Goal: Task Accomplishment & Management: Use online tool/utility

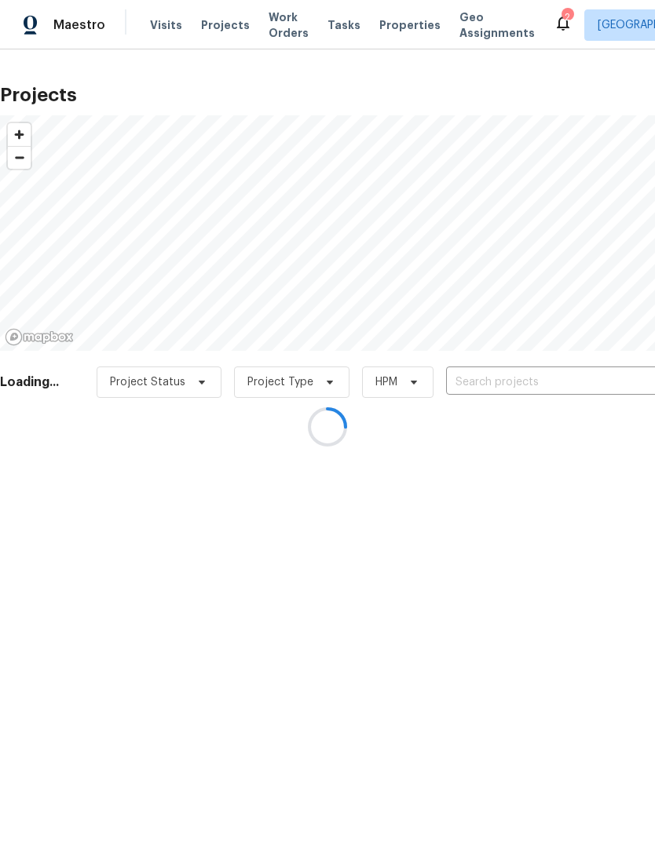
click at [546, 24] on div at bounding box center [327, 426] width 655 height 853
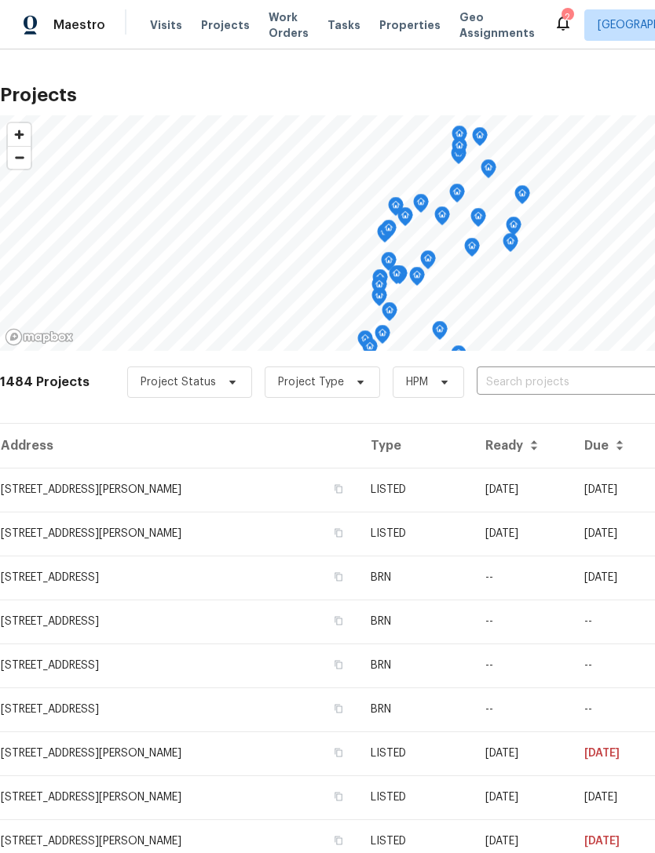
click at [561, 23] on div "2" at bounding box center [566, 17] width 11 height 16
click at [553, 25] on icon at bounding box center [562, 22] width 19 height 19
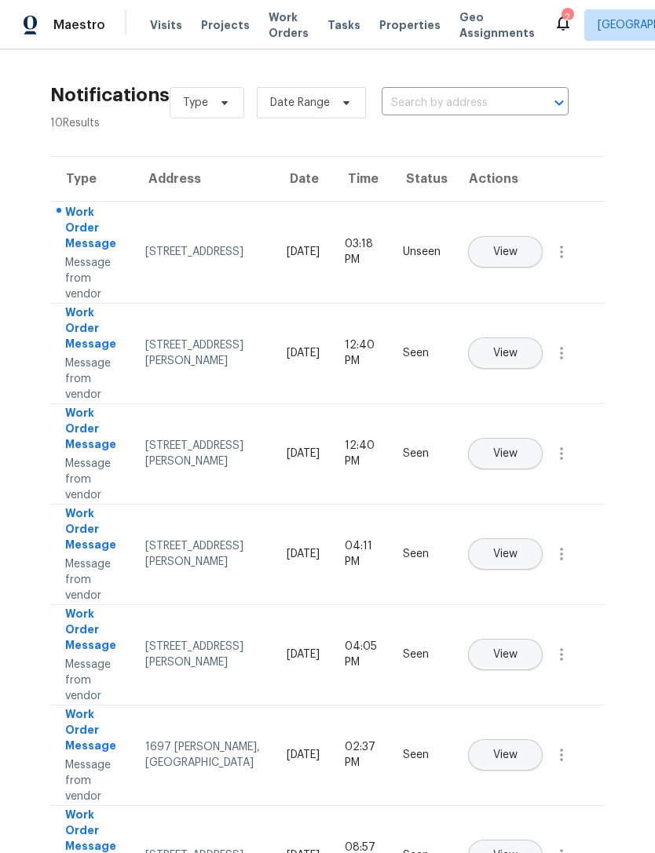
click at [228, 31] on span "Projects" at bounding box center [225, 25] width 49 height 16
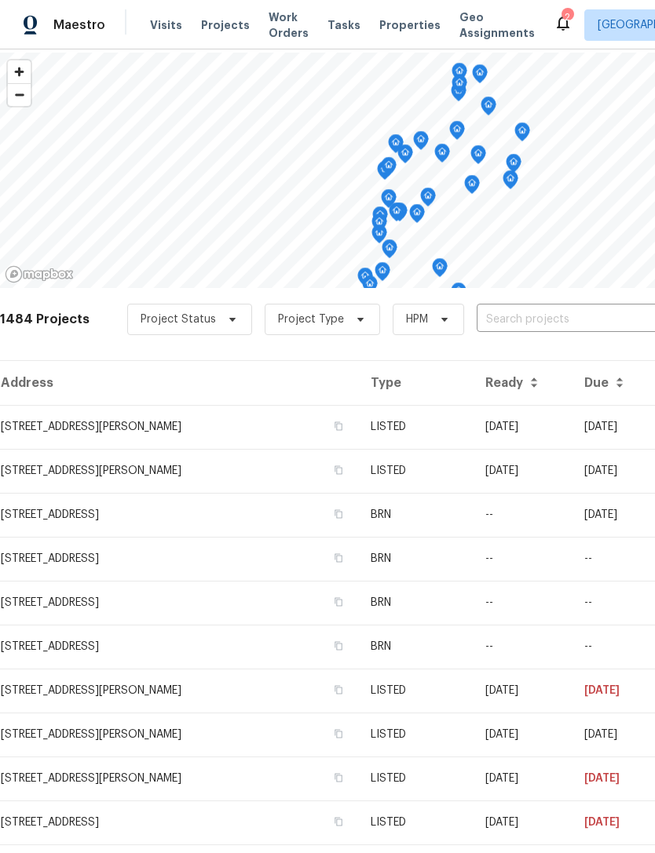
scroll to position [72, -1]
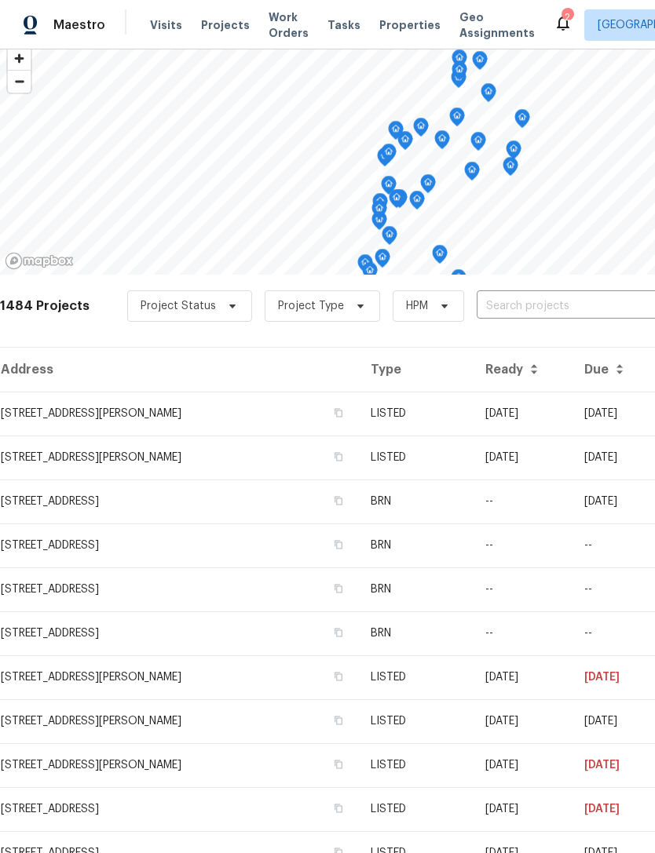
click at [218, 32] on span "Projects" at bounding box center [225, 25] width 49 height 16
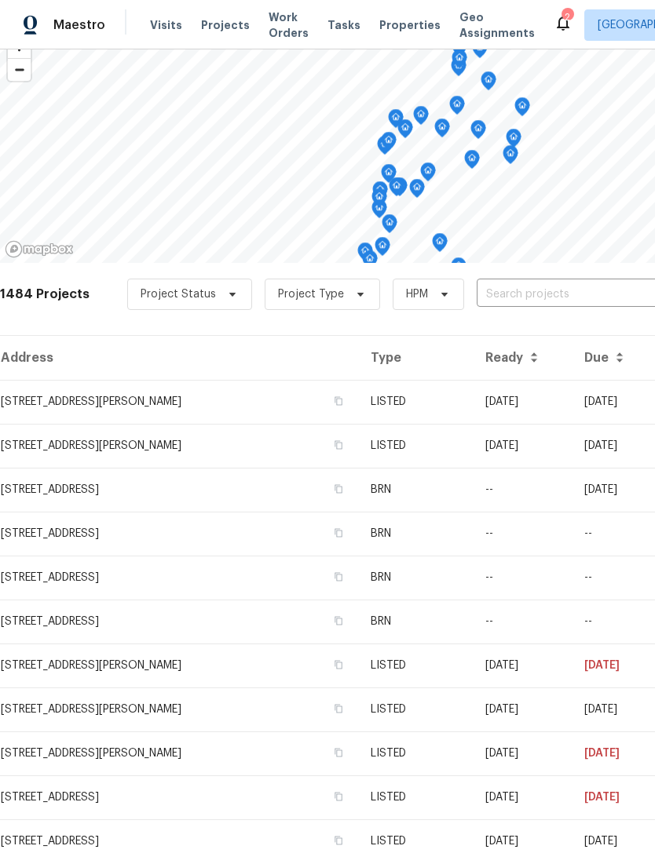
scroll to position [88, 0]
click at [225, 20] on span "Projects" at bounding box center [225, 25] width 49 height 16
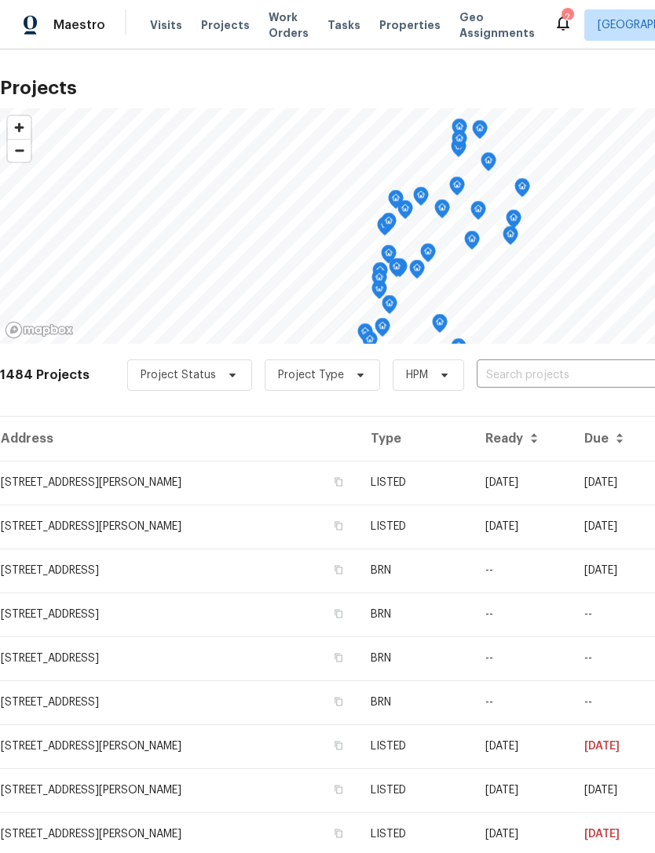
scroll to position [7, 0]
click at [270, 25] on span "Work Orders" at bounding box center [288, 24] width 40 height 31
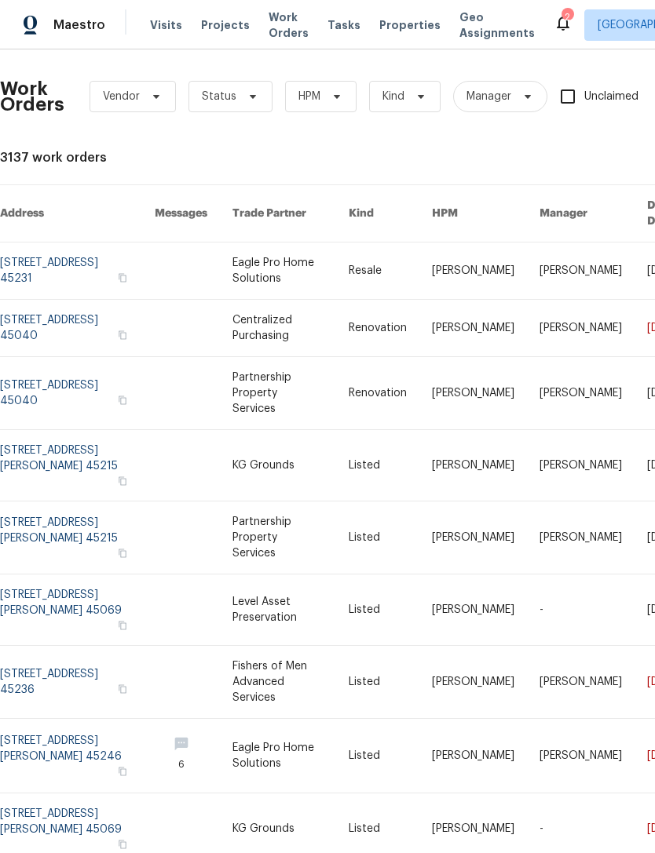
click at [231, 25] on span "Projects" at bounding box center [225, 25] width 49 height 16
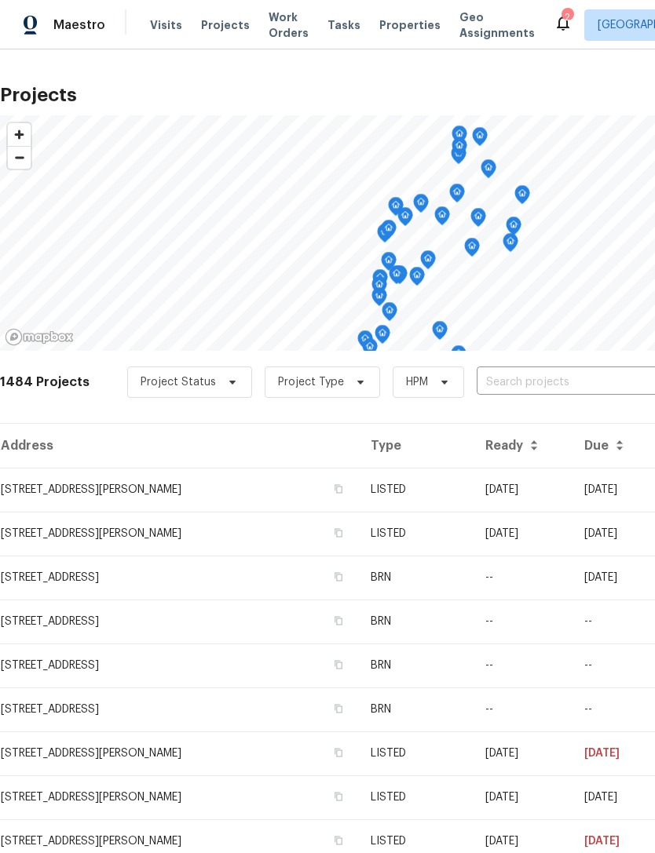
click at [512, 393] on input "text" at bounding box center [566, 382] width 180 height 24
type input "le blon"
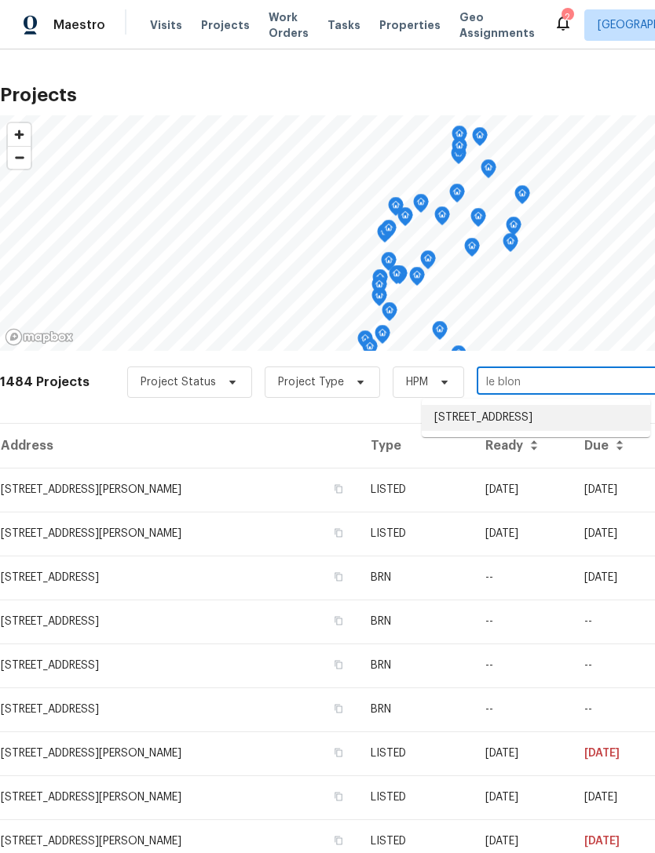
click at [528, 430] on li "[STREET_ADDRESS]" at bounding box center [535, 418] width 228 height 26
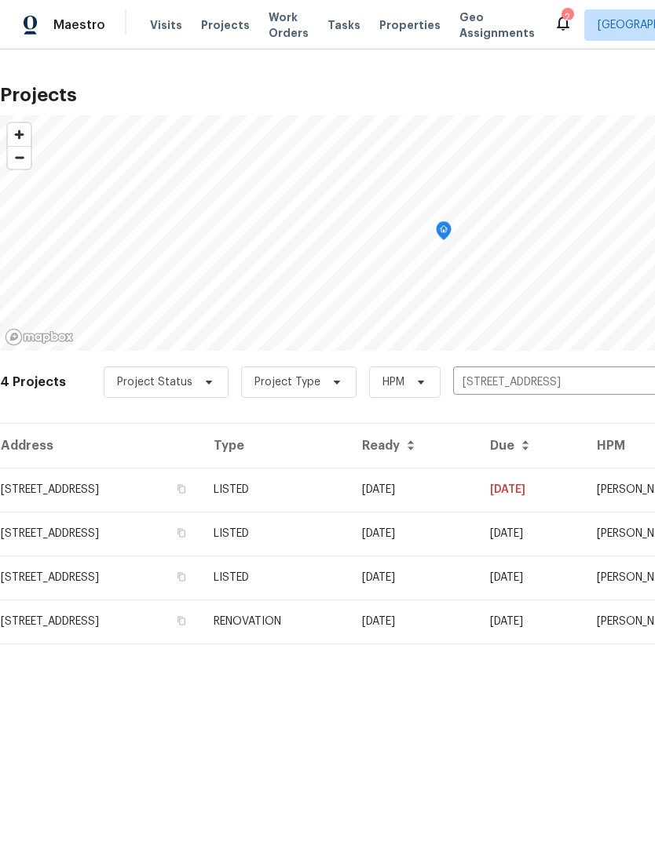
click at [184, 480] on td "[STREET_ADDRESS]" at bounding box center [100, 490] width 201 height 44
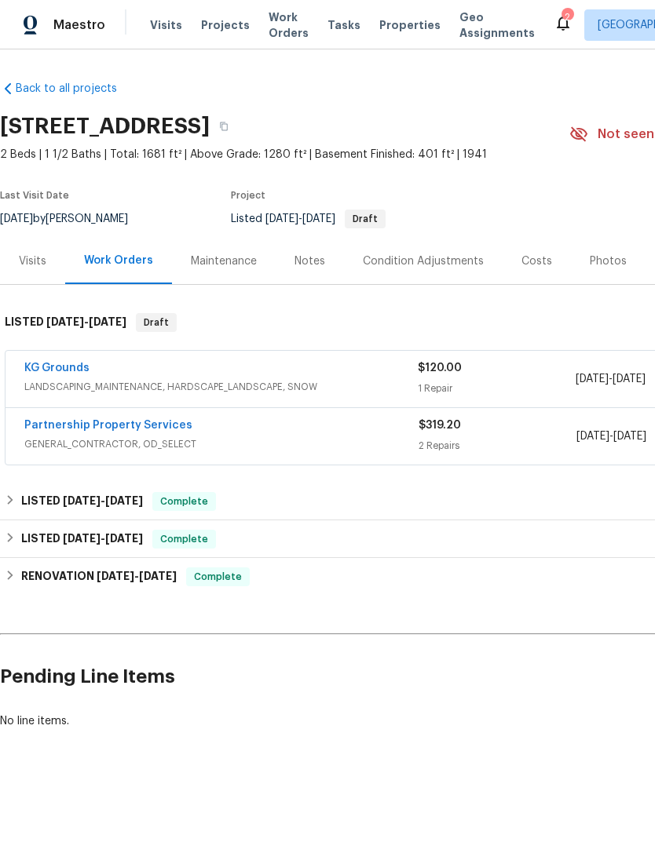
click at [70, 372] on link "KG Grounds" at bounding box center [56, 368] width 65 height 11
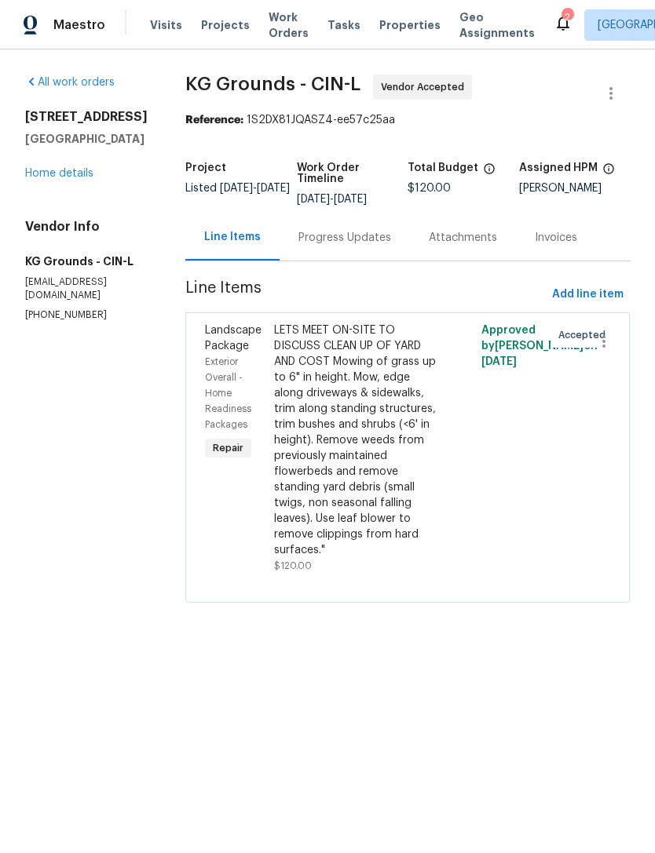
click at [369, 421] on div "LETS MEET ON-SITE TO DISCUSS CLEAN UP OF YARD AND COST Mowing of grass up to 6"…" at bounding box center [355, 440] width 163 height 235
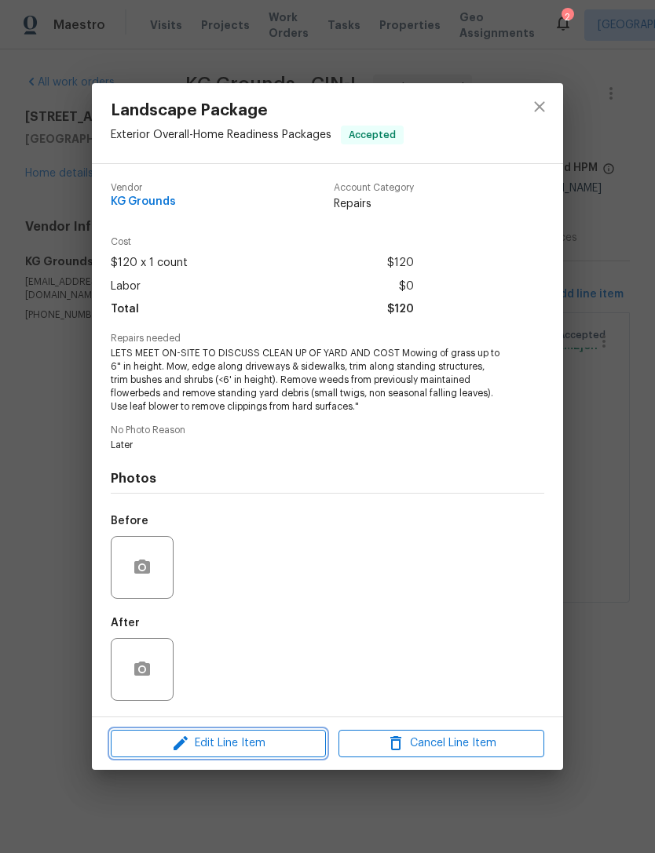
click at [232, 748] on span "Edit Line Item" at bounding box center [218, 744] width 206 height 20
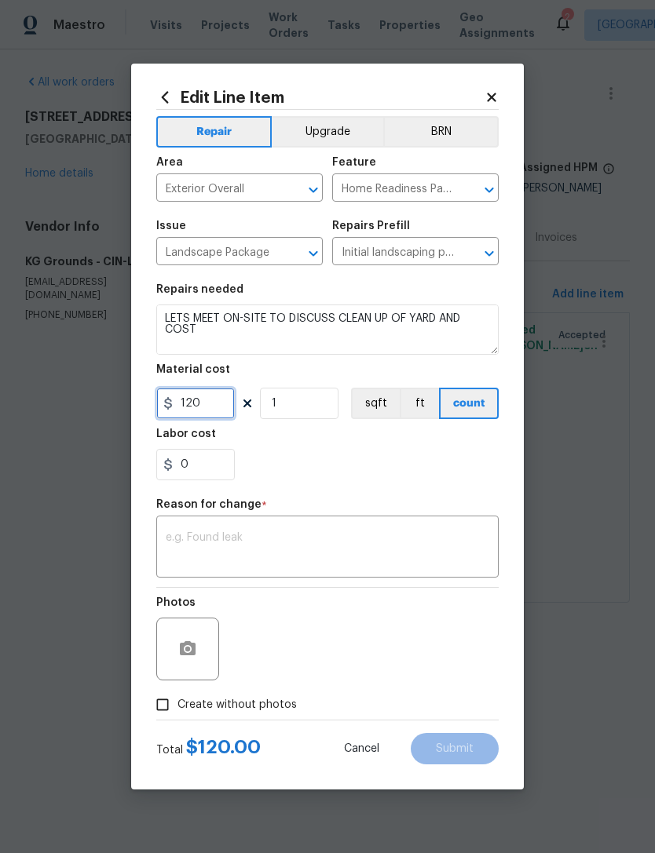
click at [203, 399] on input "120" at bounding box center [195, 403] width 78 height 31
click at [202, 399] on input "120" at bounding box center [195, 403] width 78 height 31
click at [315, 403] on input "1" at bounding box center [299, 403] width 78 height 31
type input "6"
click at [370, 483] on section "Repairs needed LETS MEET ON-SITE TO DISCUSS CLEAN UP OF YARD AND COST Mowing of…" at bounding box center [327, 382] width 342 height 215
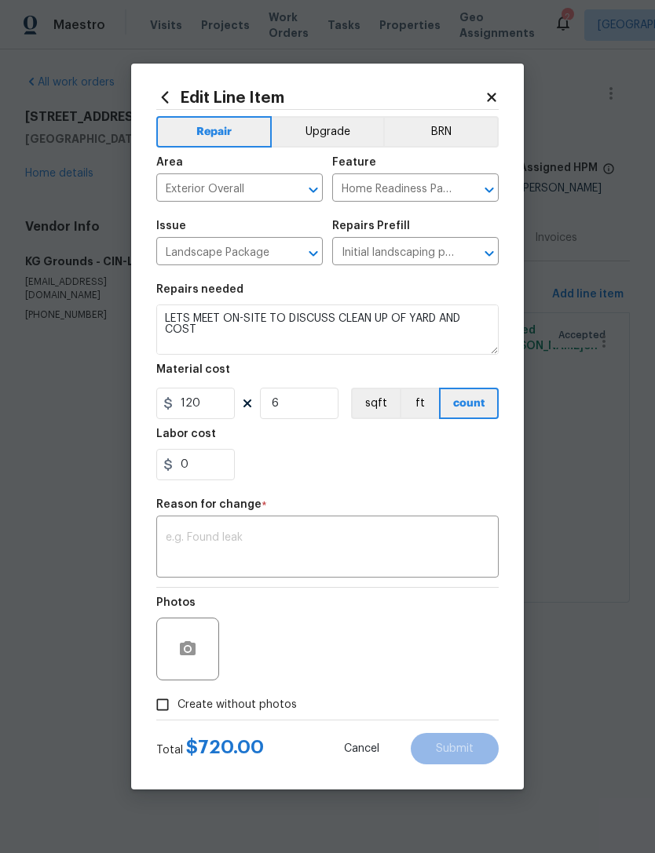
click at [358, 550] on textarea at bounding box center [327, 548] width 323 height 33
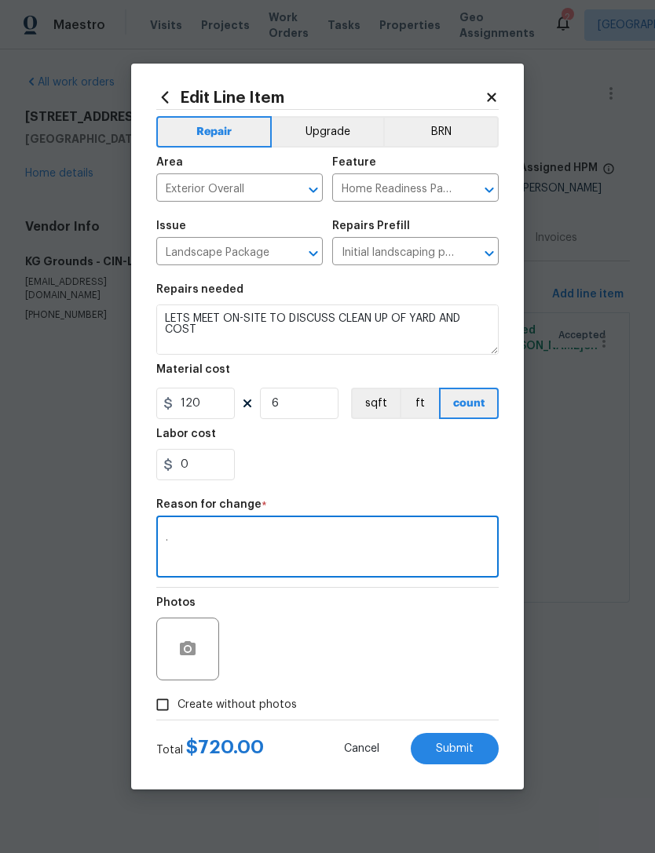
type textarea "."
click at [466, 480] on div "0" at bounding box center [327, 464] width 342 height 31
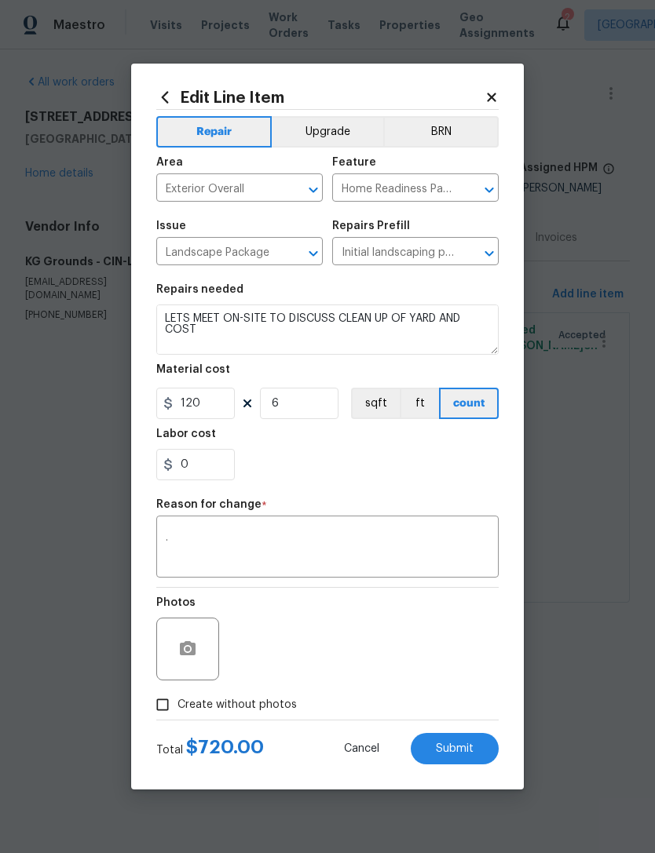
click at [458, 746] on span "Submit" at bounding box center [455, 749] width 38 height 12
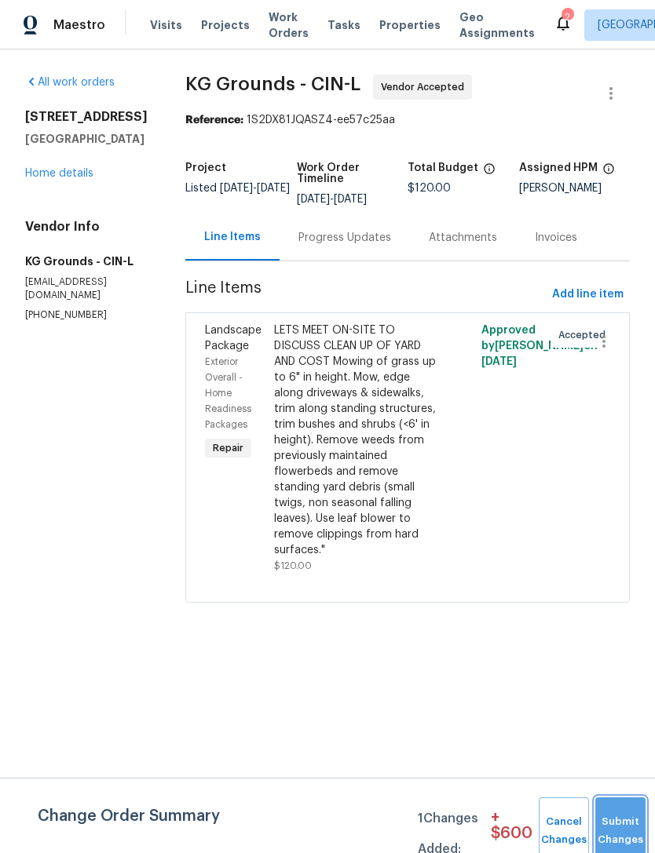
click at [608, 825] on button "Submit Changes" at bounding box center [620, 831] width 50 height 68
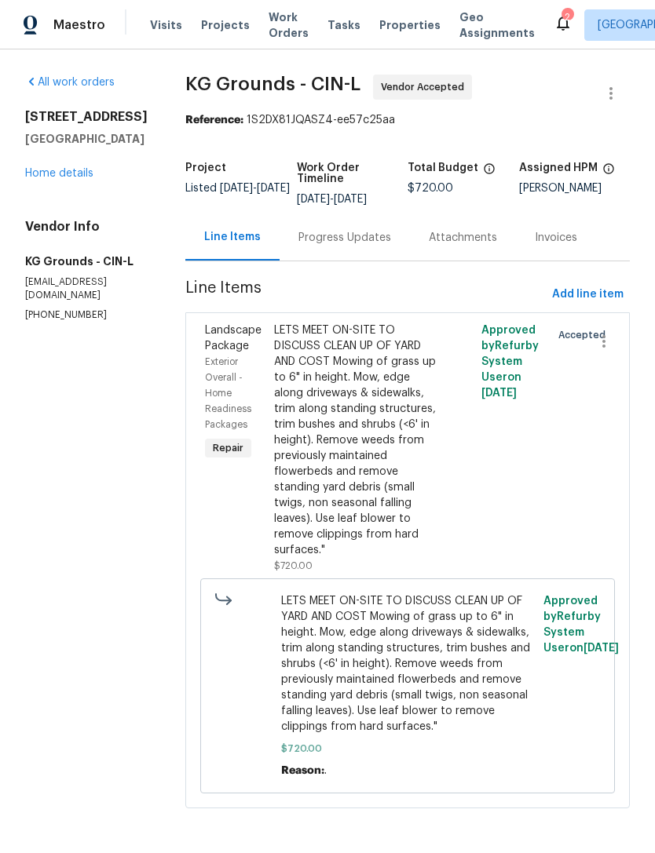
click at [276, 29] on span "Work Orders" at bounding box center [288, 24] width 40 height 31
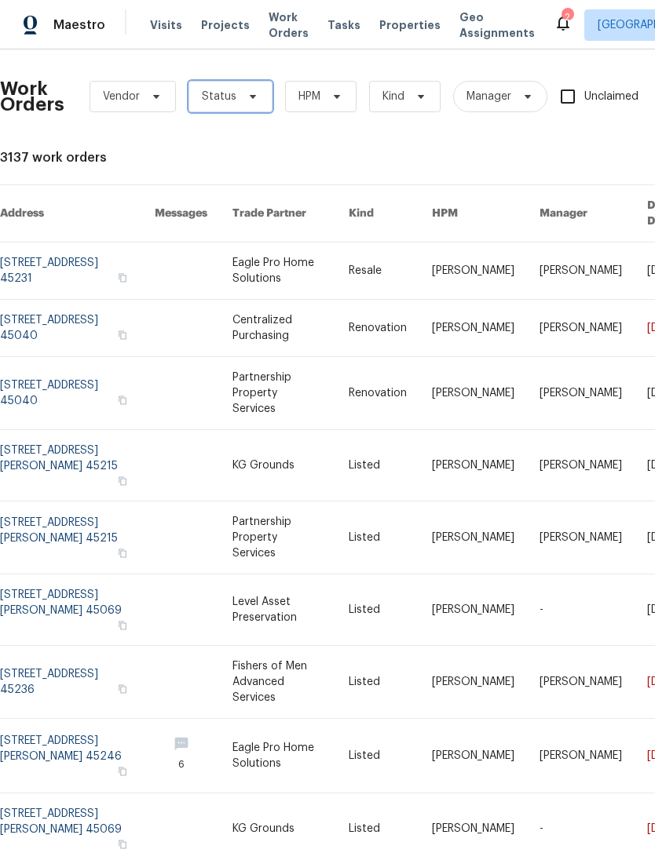
click at [246, 101] on icon at bounding box center [252, 96] width 13 height 13
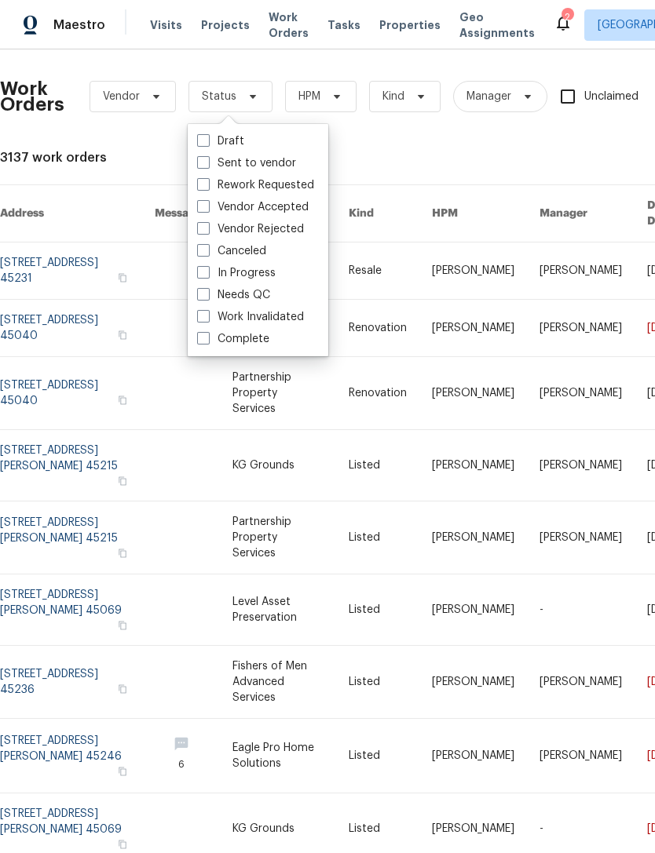
click at [263, 301] on label "Needs QC" at bounding box center [233, 295] width 73 height 16
click at [207, 297] on input "Needs QC" at bounding box center [202, 292] width 10 height 10
checkbox input "true"
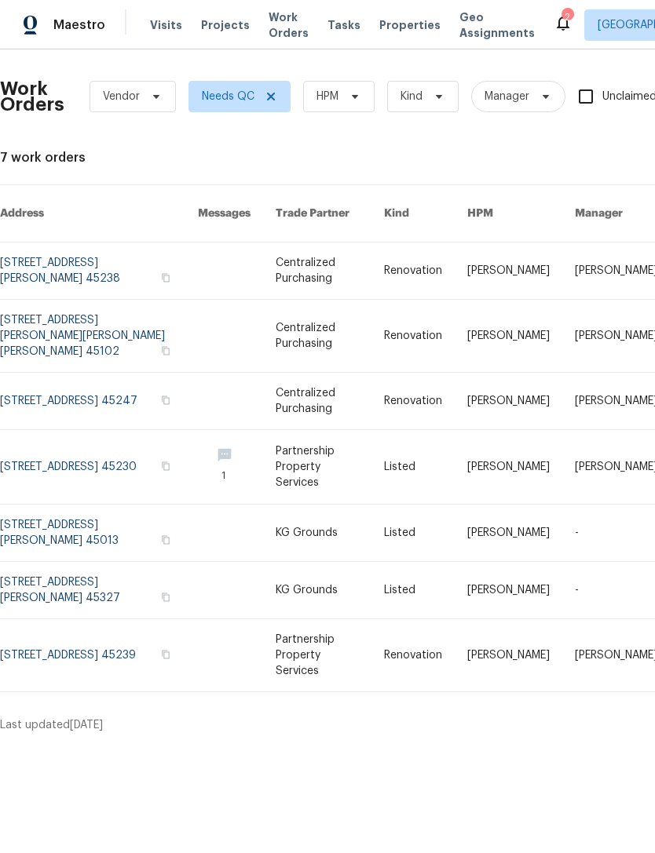
click at [115, 437] on link at bounding box center [99, 467] width 198 height 74
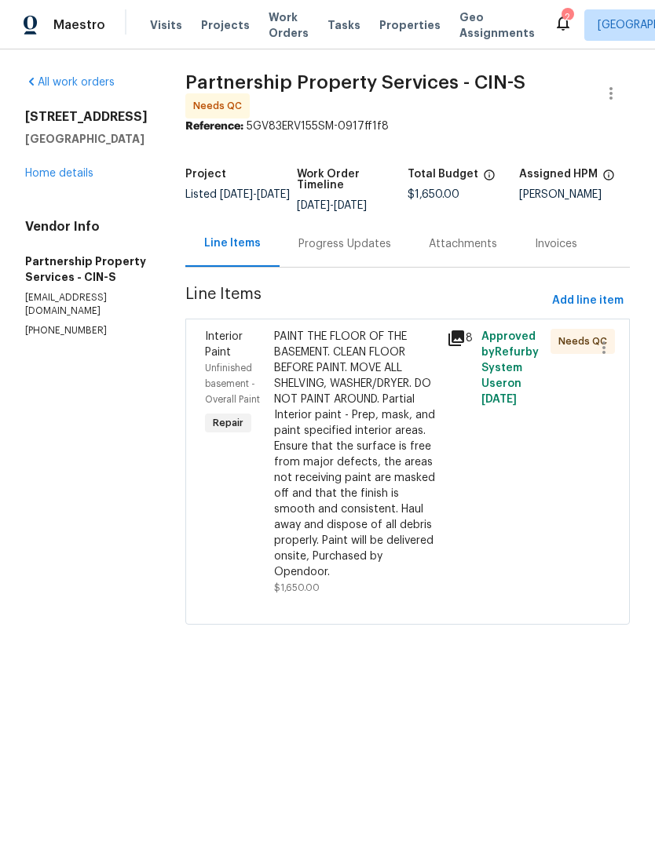
click at [390, 251] on div "Progress Updates" at bounding box center [344, 244] width 93 height 16
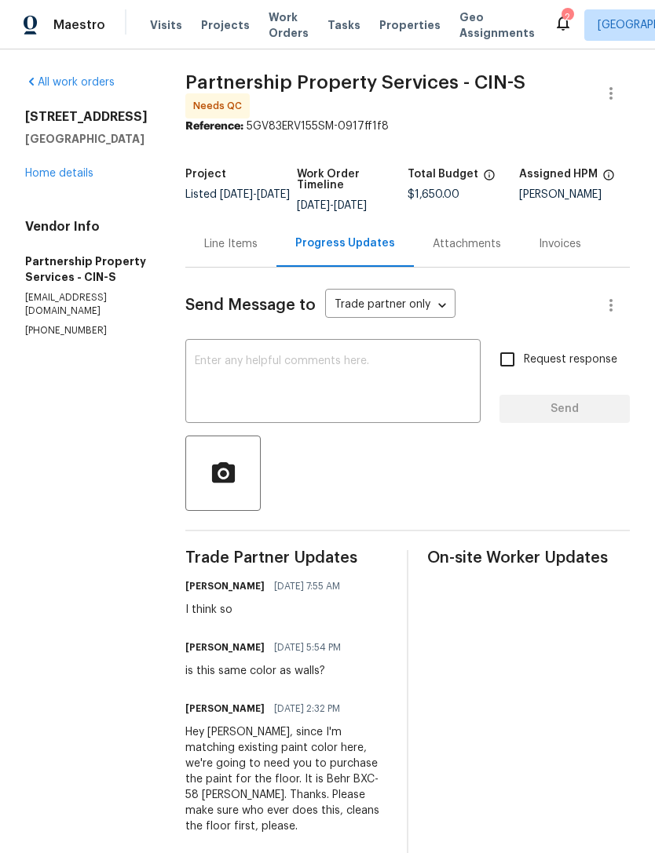
click at [257, 250] on div "Line Items" at bounding box center [230, 244] width 53 height 16
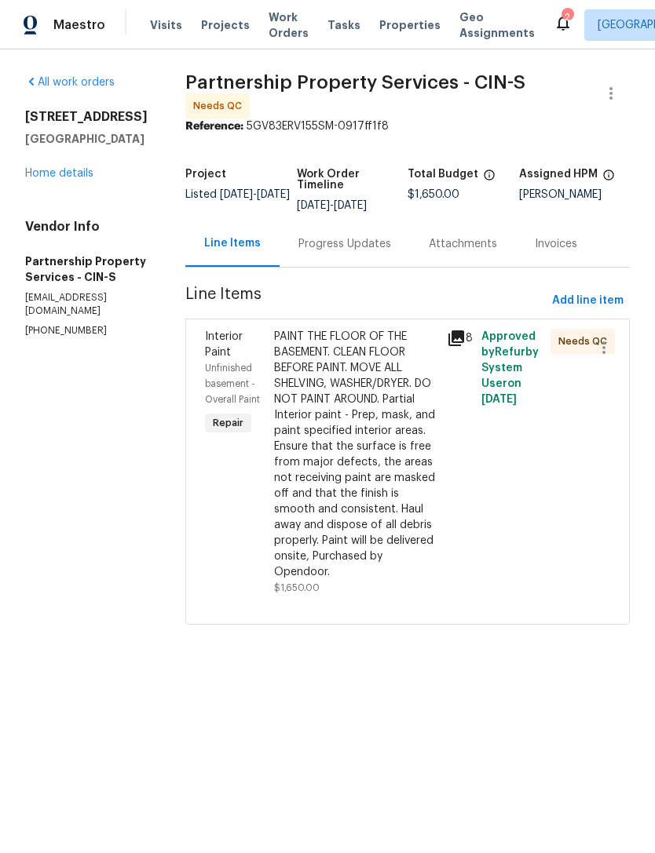
click at [411, 459] on div "PAINT THE FLOOR OF THE BASEMENT. CLEAN FLOOR BEFORE PAINT. MOVE ALL SHELVING, W…" at bounding box center [355, 454] width 163 height 251
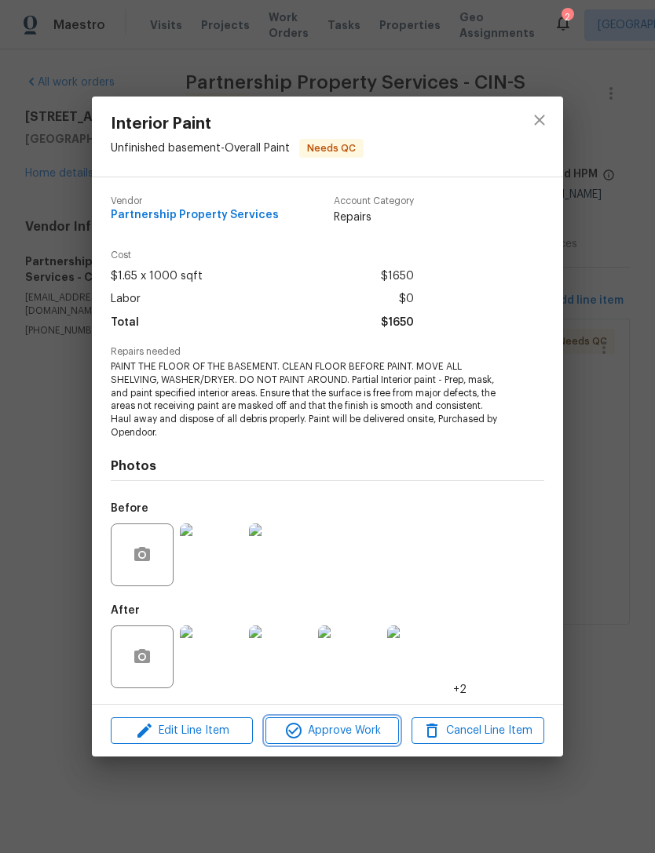
click at [353, 735] on span "Approve Work" at bounding box center [331, 731] width 123 height 20
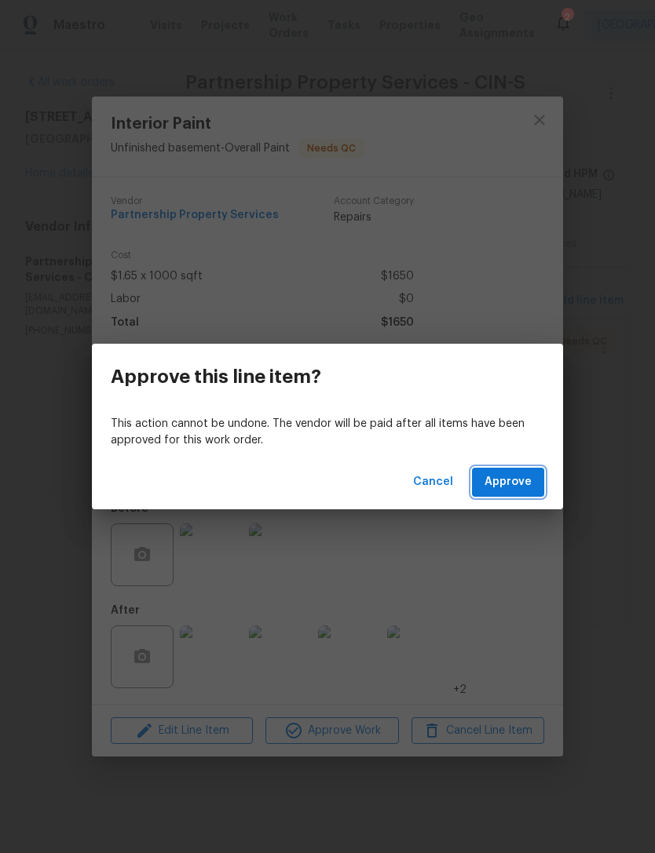
click at [509, 487] on span "Approve" at bounding box center [507, 483] width 47 height 20
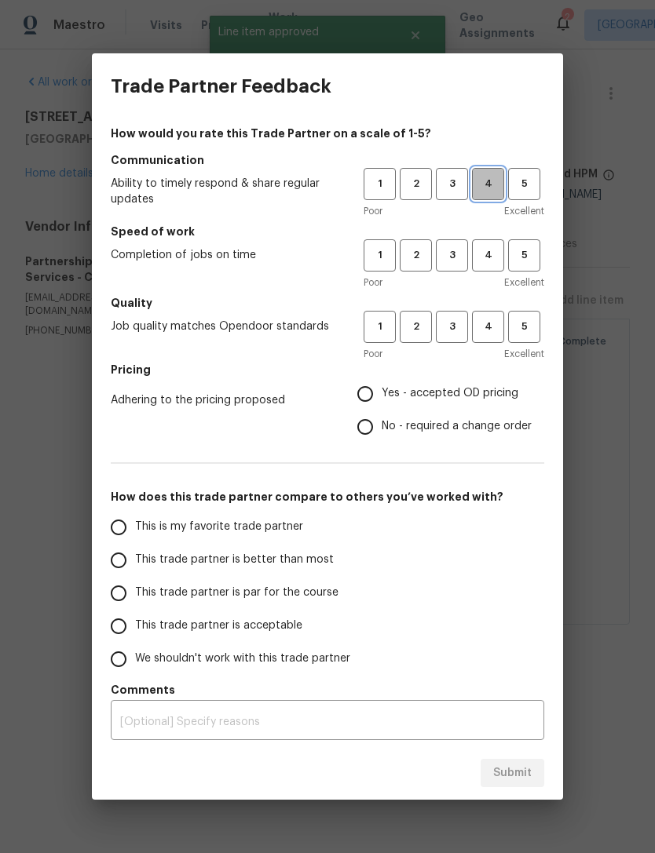
click at [493, 188] on span "4" at bounding box center [487, 184] width 29 height 18
click at [498, 253] on span "4" at bounding box center [487, 255] width 29 height 18
click at [489, 323] on span "4" at bounding box center [487, 327] width 29 height 18
click at [375, 395] on input "Yes - accepted OD pricing" at bounding box center [365, 394] width 33 height 33
radio input "true"
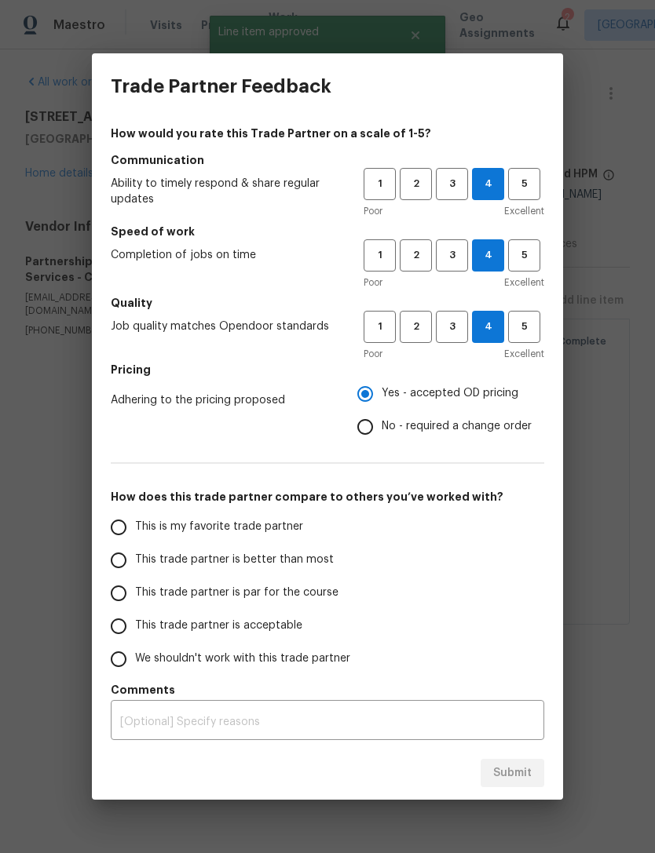
click at [213, 524] on span "This is my favorite trade partner" at bounding box center [219, 527] width 168 height 16
click at [135, 524] on input "This is my favorite trade partner" at bounding box center [118, 527] width 33 height 33
click at [505, 763] on button "Submit" at bounding box center [512, 773] width 64 height 29
radio input "true"
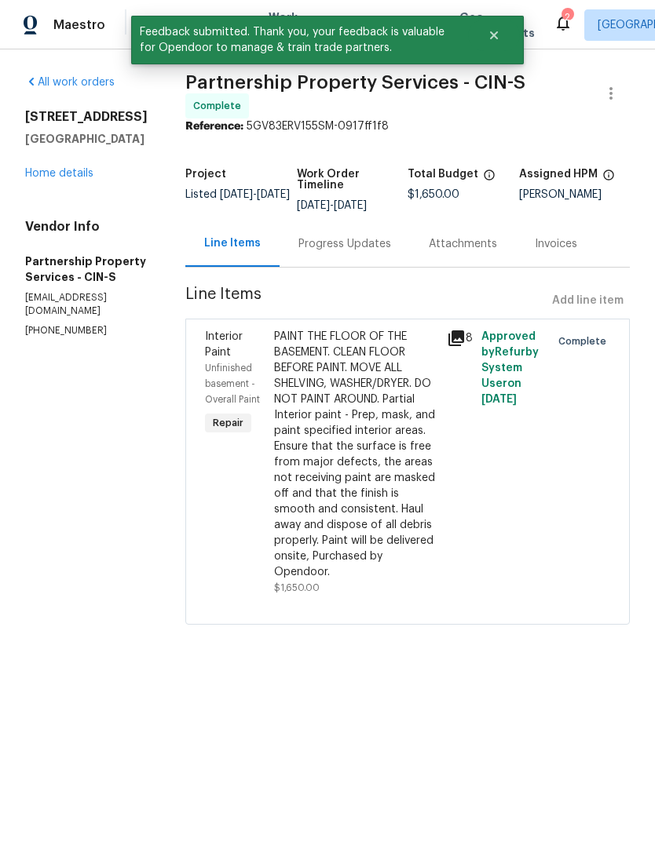
click at [79, 174] on link "Home details" at bounding box center [59, 173] width 68 height 11
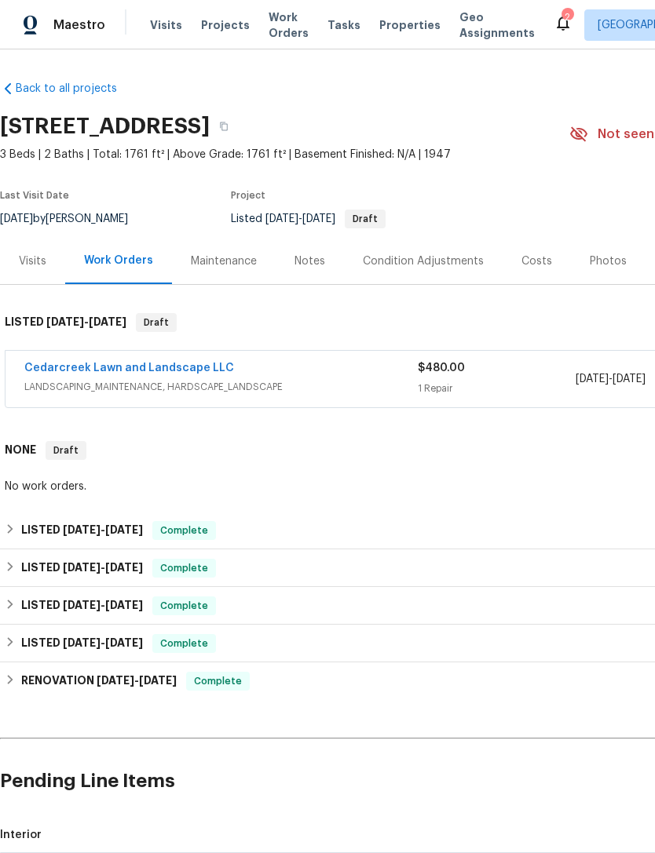
click at [218, 19] on span "Projects" at bounding box center [225, 25] width 49 height 16
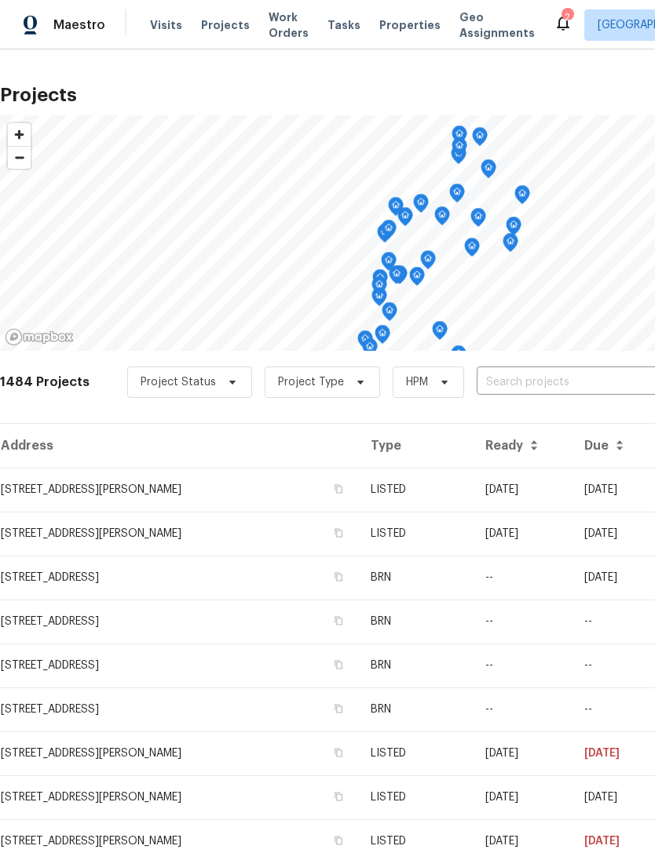
click at [271, 31] on span "Work Orders" at bounding box center [288, 24] width 40 height 31
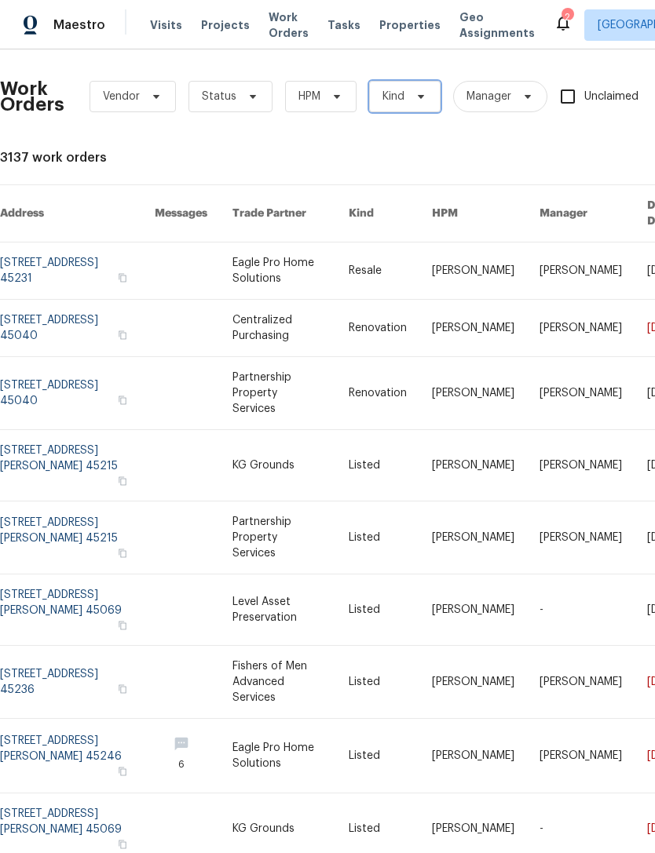
click at [418, 97] on icon at bounding box center [420, 96] width 13 height 13
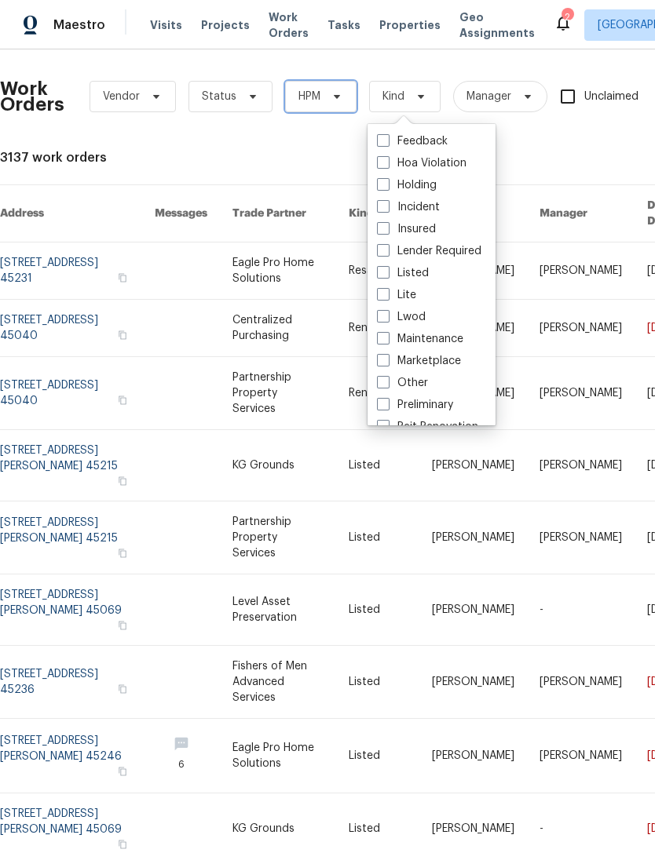
click at [334, 100] on icon at bounding box center [336, 96] width 13 height 13
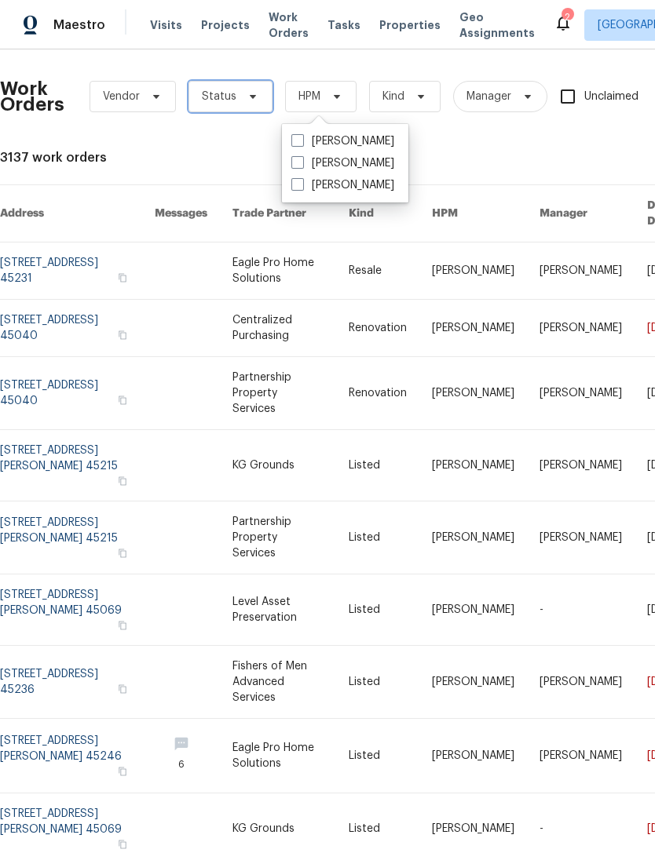
click at [246, 97] on icon at bounding box center [252, 96] width 13 height 13
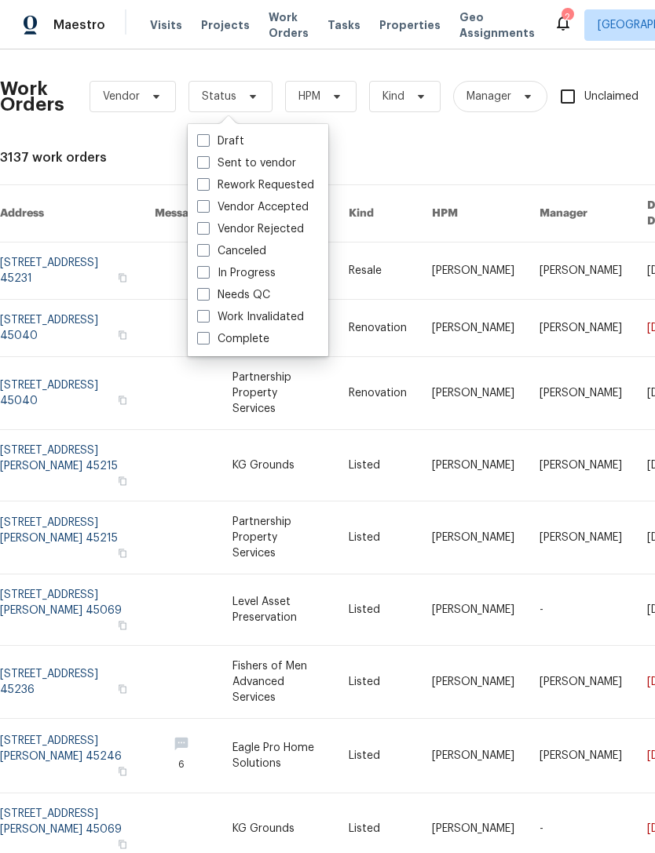
click at [247, 301] on label "Needs QC" at bounding box center [233, 295] width 73 height 16
click at [207, 297] on input "Needs QC" at bounding box center [202, 292] width 10 height 10
checkbox input "true"
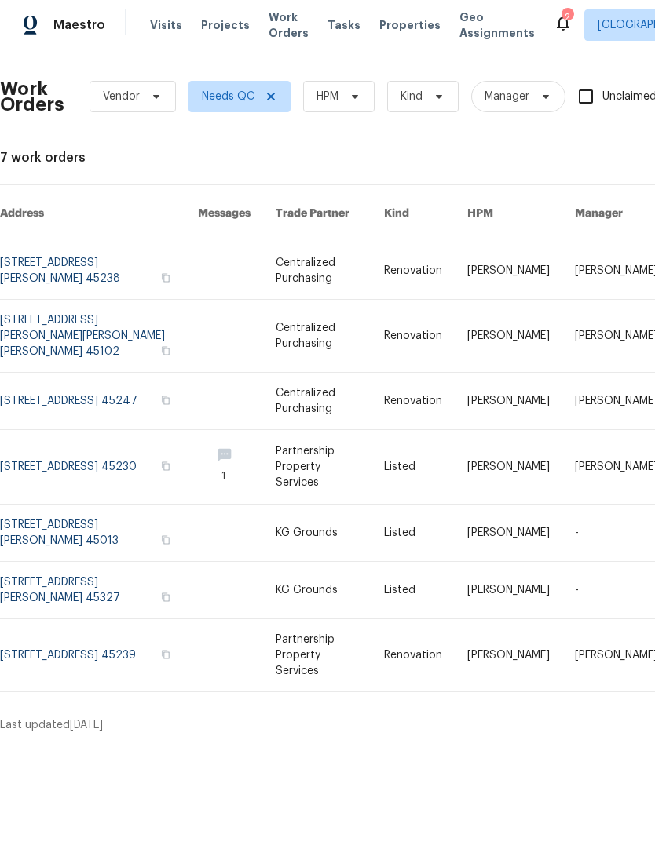
click at [380, 619] on link at bounding box center [330, 655] width 108 height 72
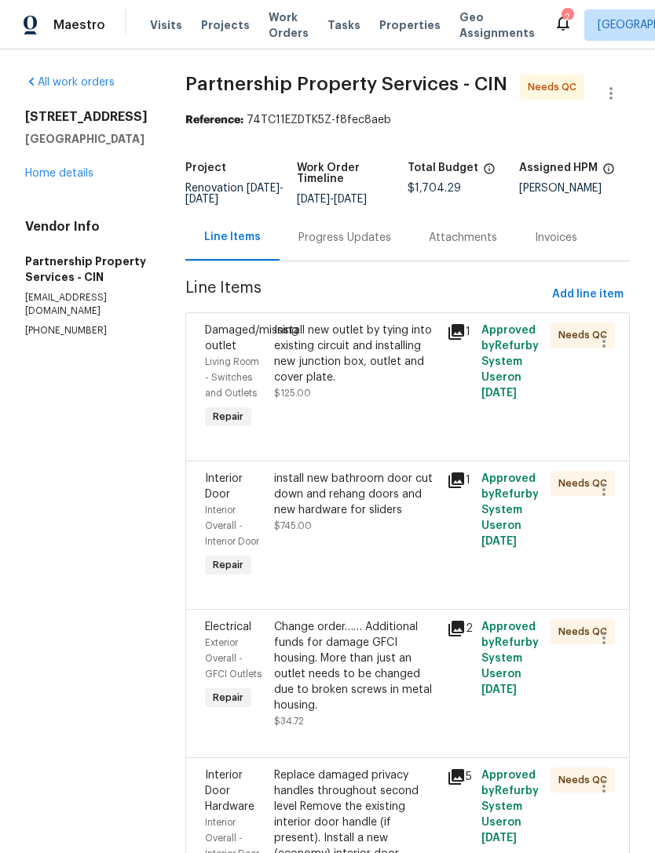
click at [421, 385] on div "Install new outlet by tying into existing circuit and installing new junction b…" at bounding box center [355, 354] width 163 height 63
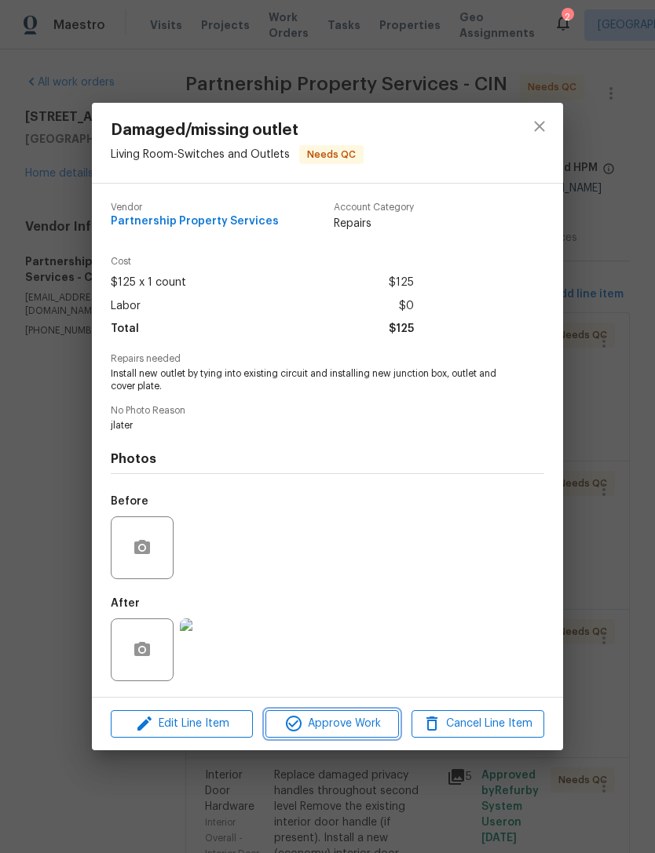
click at [347, 722] on span "Approve Work" at bounding box center [331, 724] width 123 height 20
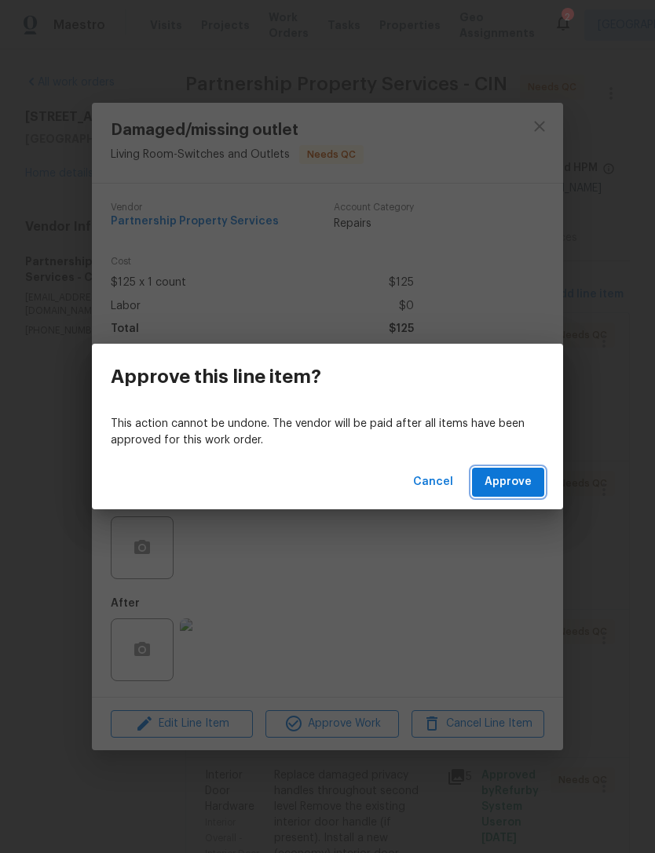
click at [515, 491] on span "Approve" at bounding box center [507, 483] width 47 height 20
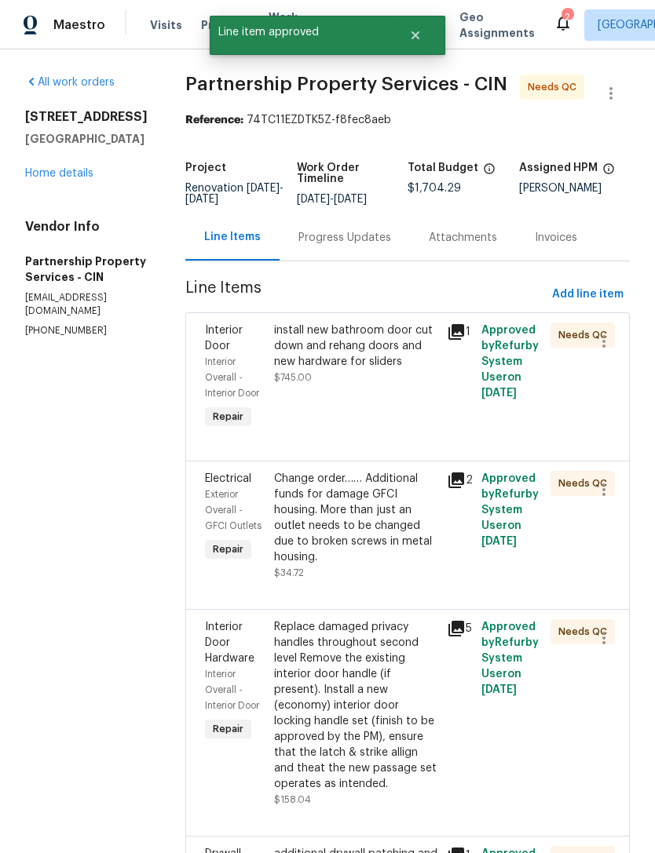
click at [419, 385] on div "install new bathroom door cut down and rehang doors and new hardware for slider…" at bounding box center [355, 354] width 163 height 63
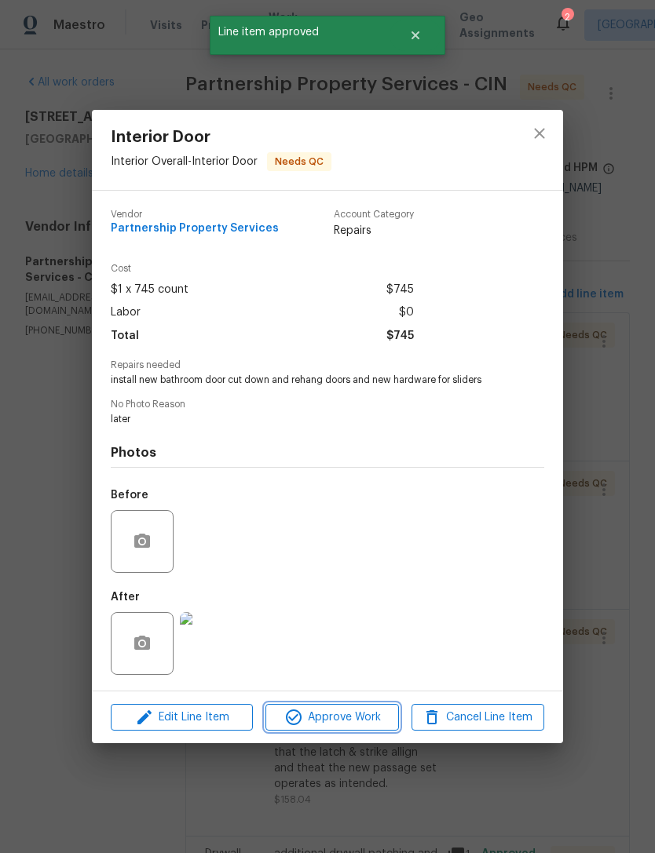
click at [351, 716] on span "Approve Work" at bounding box center [331, 718] width 123 height 20
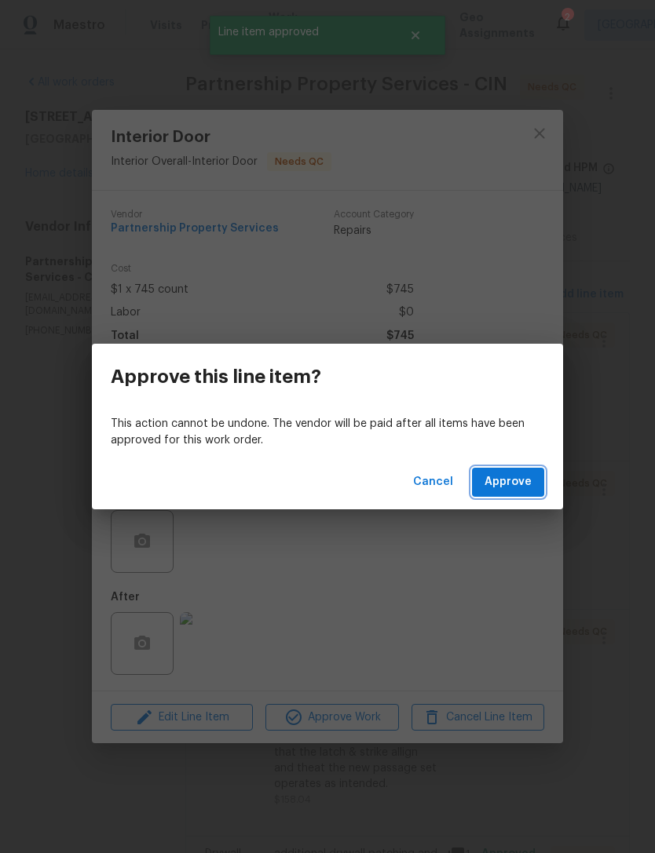
click at [502, 496] on button "Approve" at bounding box center [508, 482] width 72 height 29
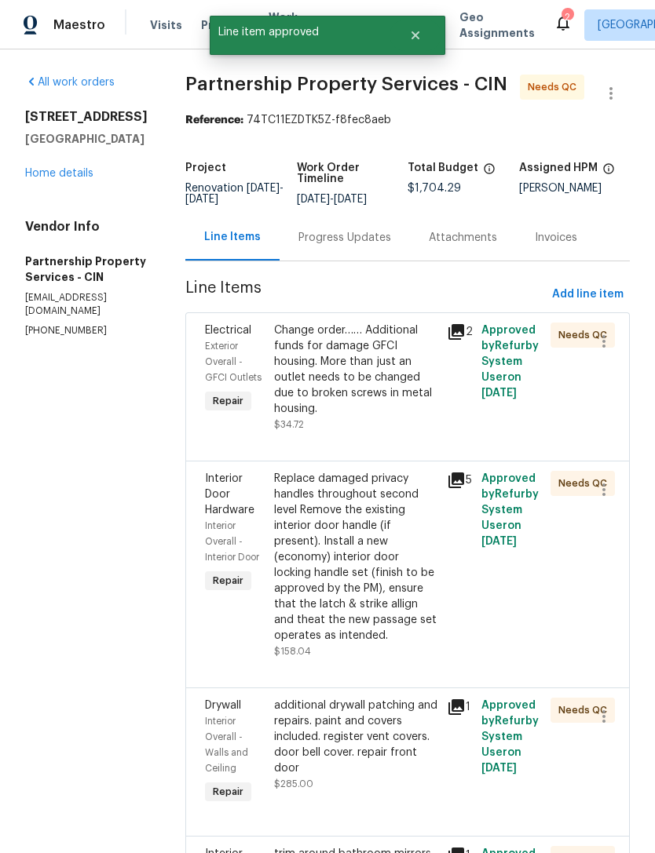
click at [407, 417] on div "Change order…… Additional funds for damage GFCI housing. More than just an outl…" at bounding box center [355, 370] width 163 height 94
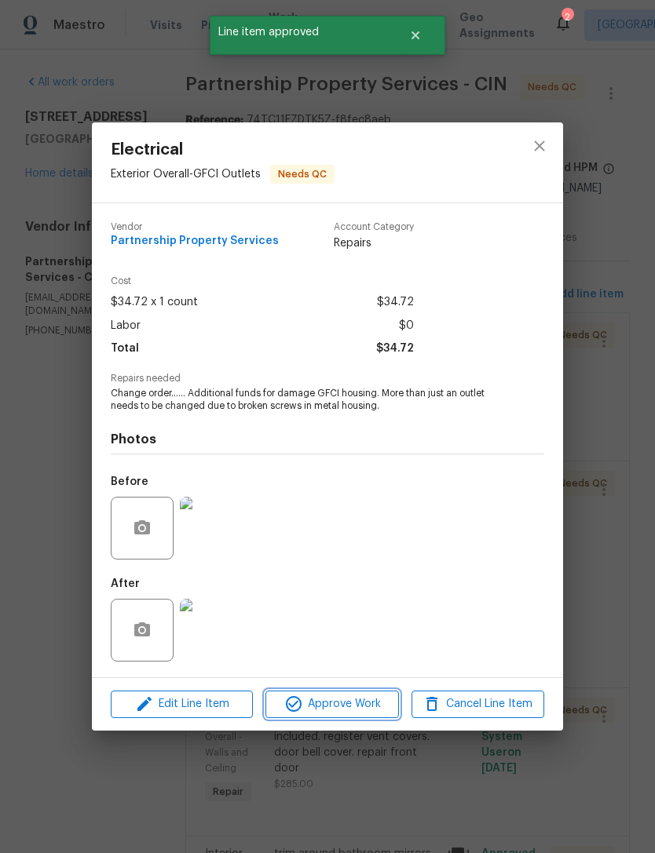
click at [365, 709] on span "Approve Work" at bounding box center [331, 705] width 123 height 20
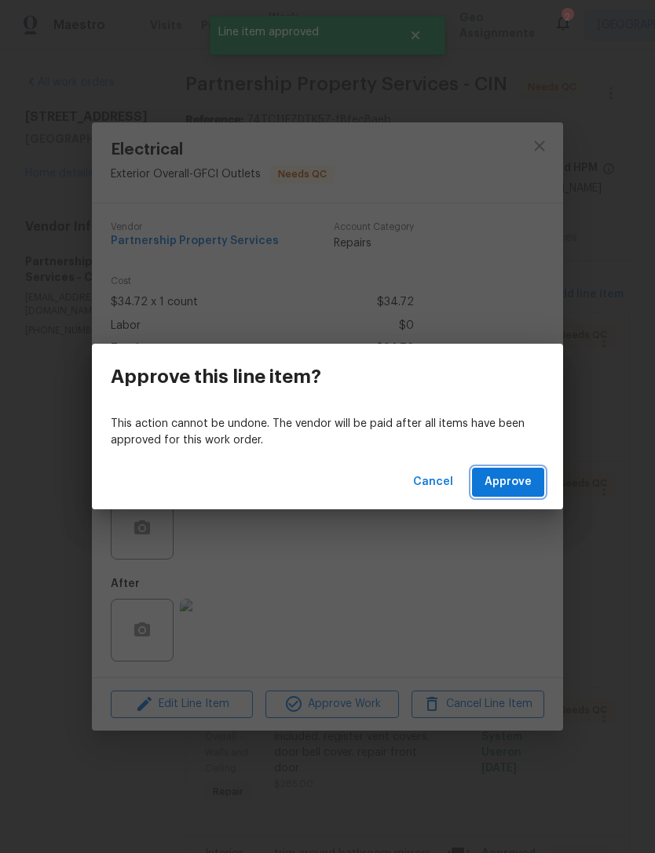
click at [508, 489] on span "Approve" at bounding box center [507, 483] width 47 height 20
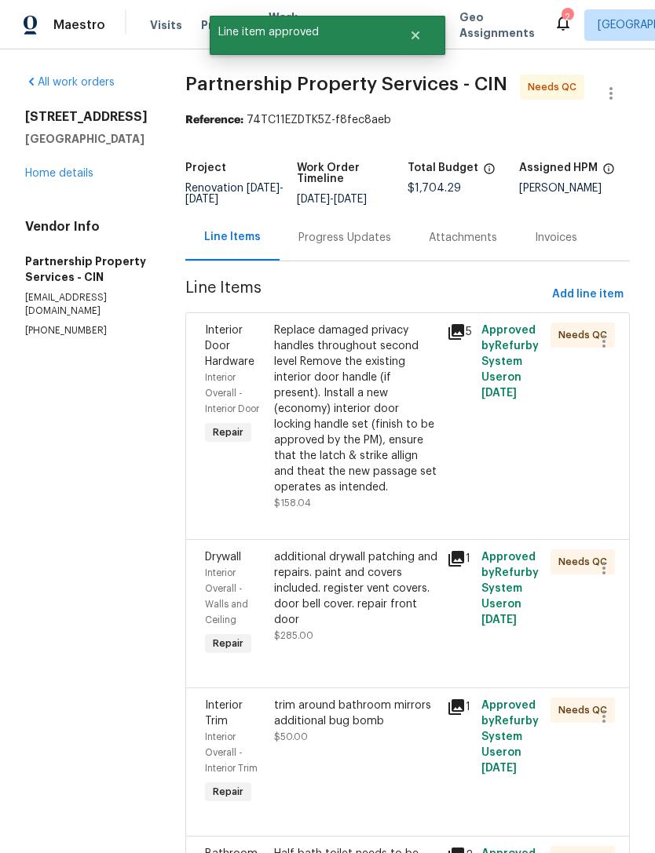
click at [403, 473] on div "Replace damaged privacy handles throughout second level Remove the existing int…" at bounding box center [355, 409] width 163 height 173
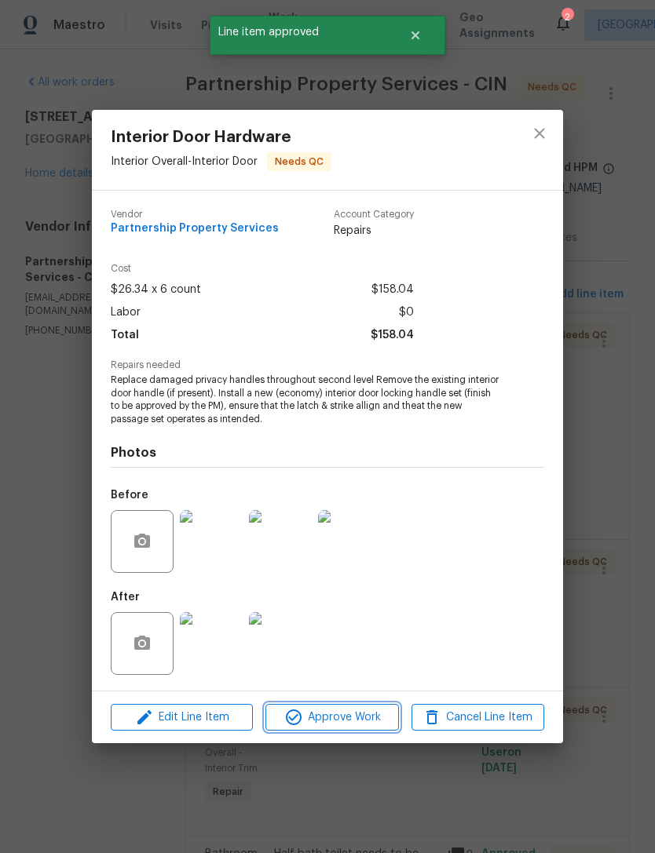
click at [363, 716] on span "Approve Work" at bounding box center [331, 718] width 123 height 20
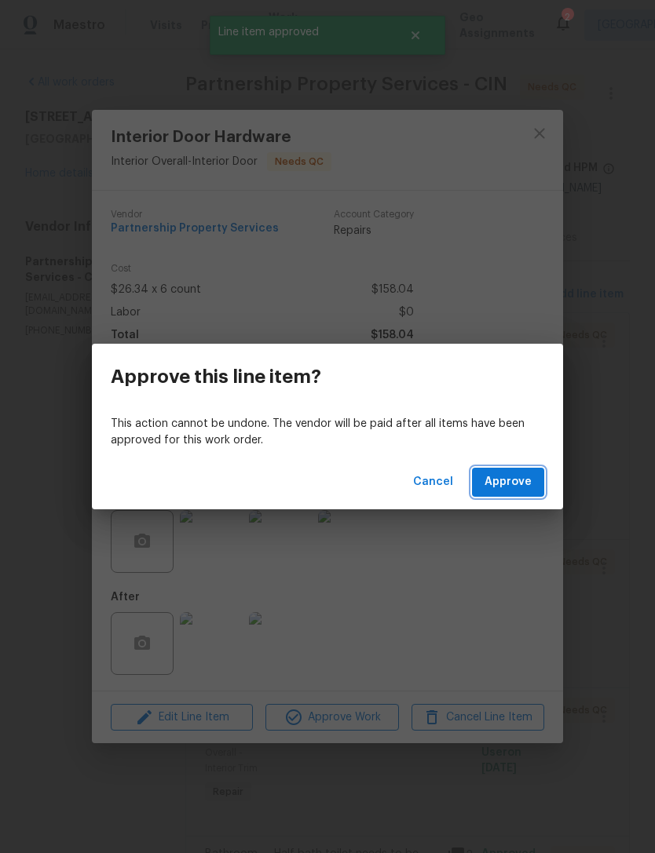
click at [507, 486] on span "Approve" at bounding box center [507, 483] width 47 height 20
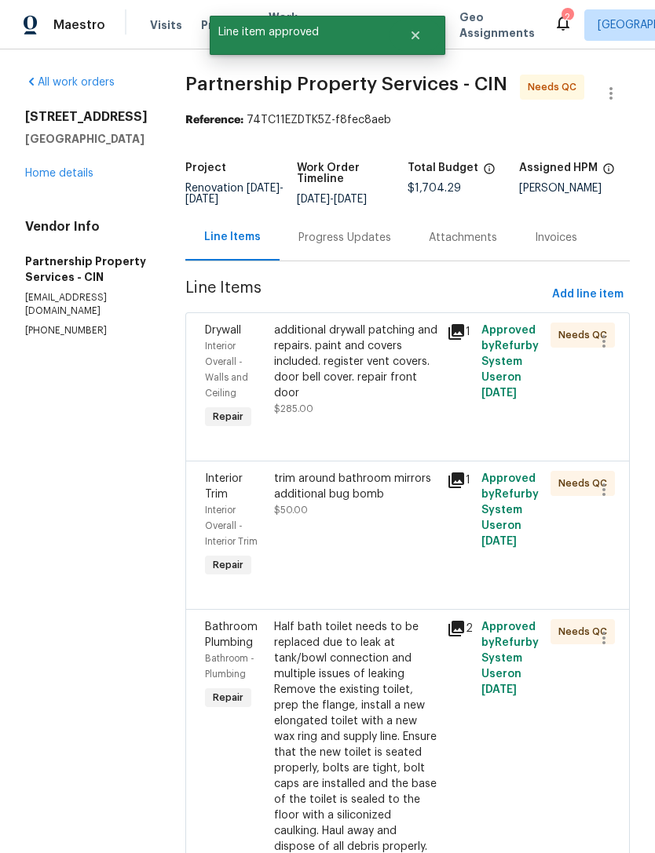
click at [416, 417] on div "additional drywall patching and repairs. paint and covers included. register ve…" at bounding box center [355, 370] width 163 height 94
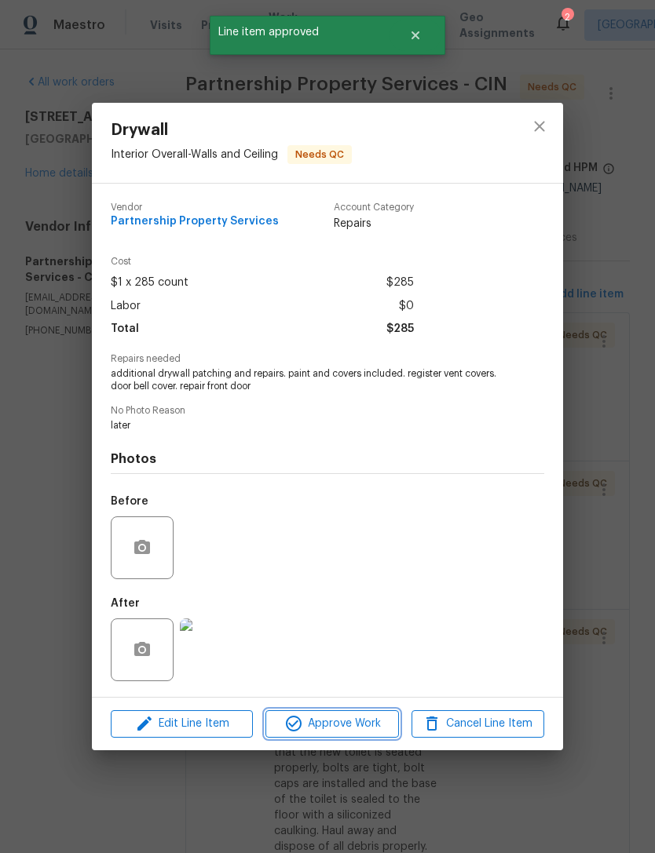
click at [359, 732] on span "Approve Work" at bounding box center [331, 724] width 123 height 20
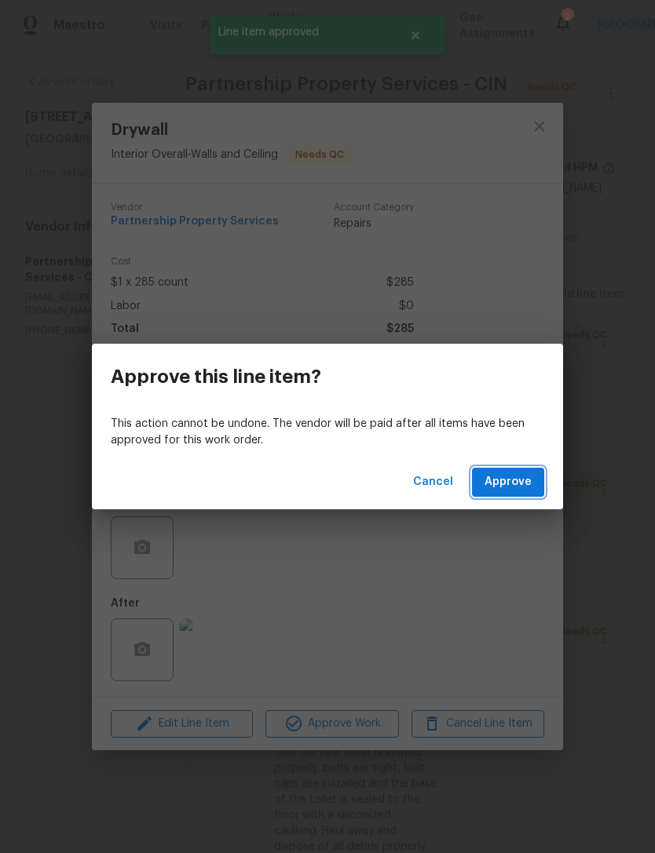
click at [507, 474] on span "Approve" at bounding box center [507, 483] width 47 height 20
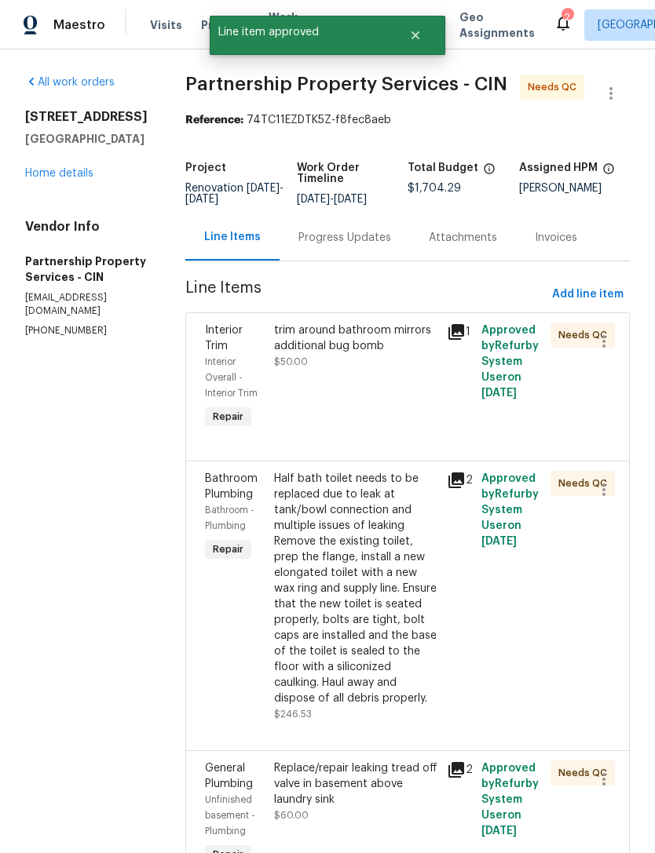
click at [419, 437] on div "trim around bathroom mirrors additional bug bomb $50.00" at bounding box center [355, 377] width 173 height 119
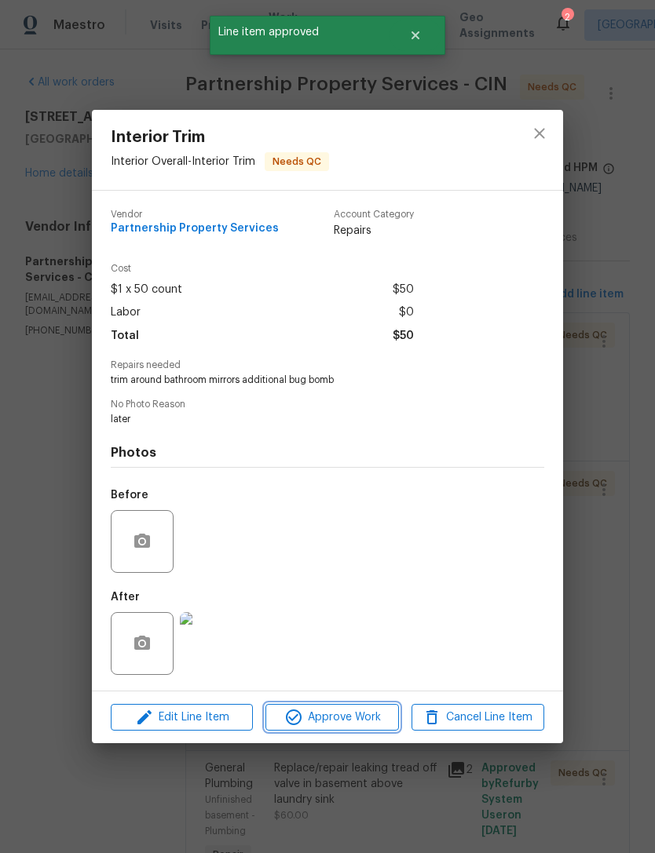
click at [354, 723] on span "Approve Work" at bounding box center [331, 718] width 123 height 20
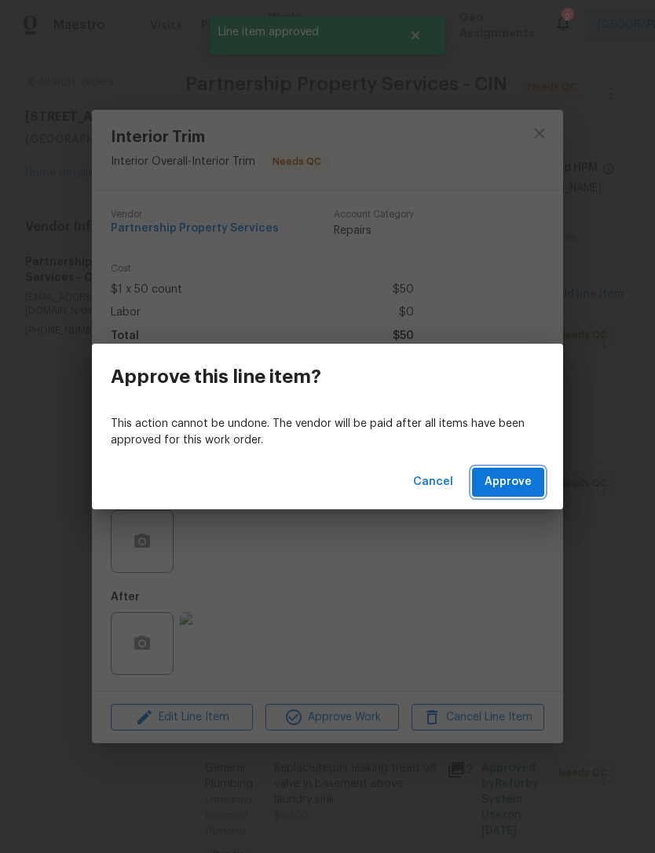
click at [511, 488] on span "Approve" at bounding box center [507, 483] width 47 height 20
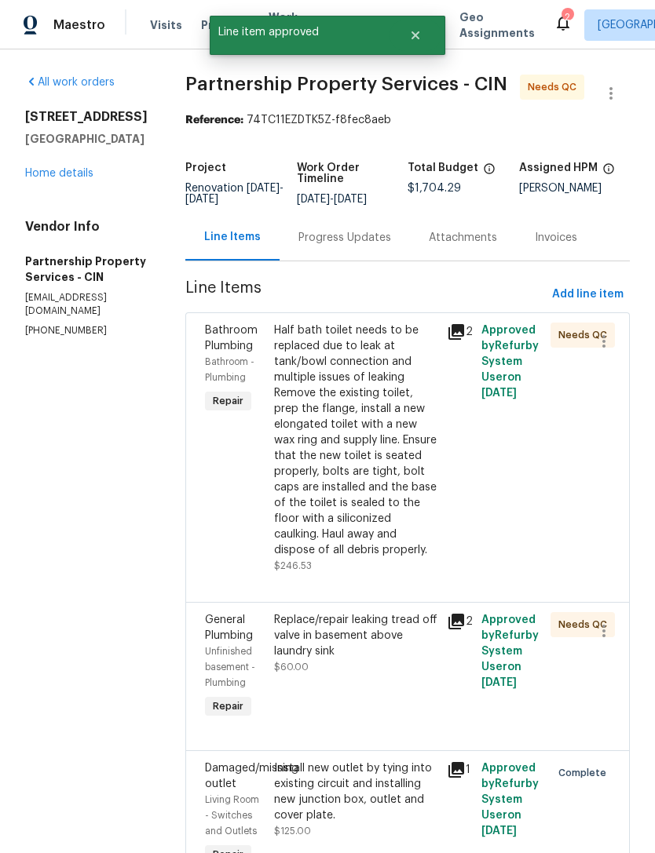
click at [410, 466] on div "Half bath toilet needs to be replaced due to leak at tank/bowl connection and m…" at bounding box center [355, 440] width 163 height 235
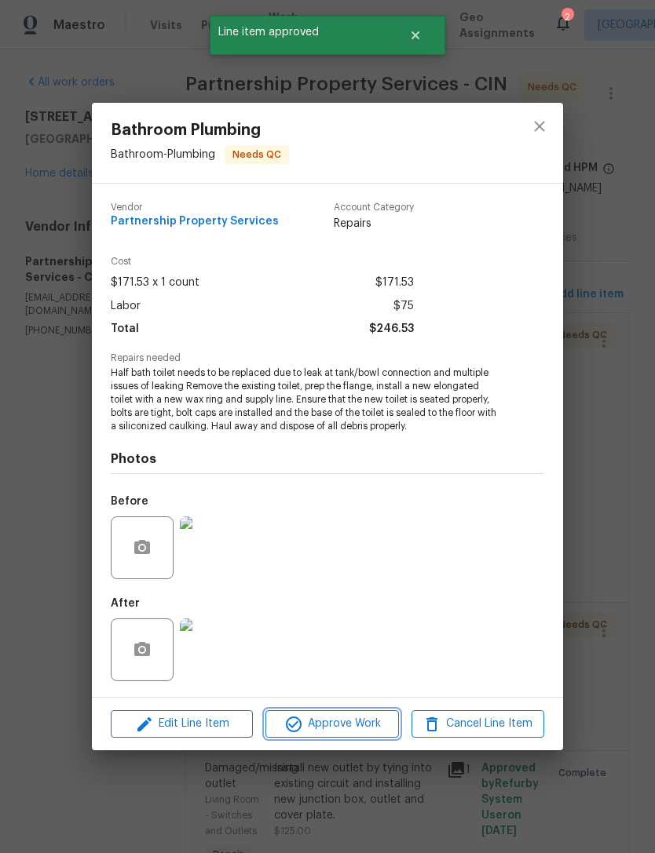
click at [374, 728] on span "Approve Work" at bounding box center [331, 724] width 123 height 20
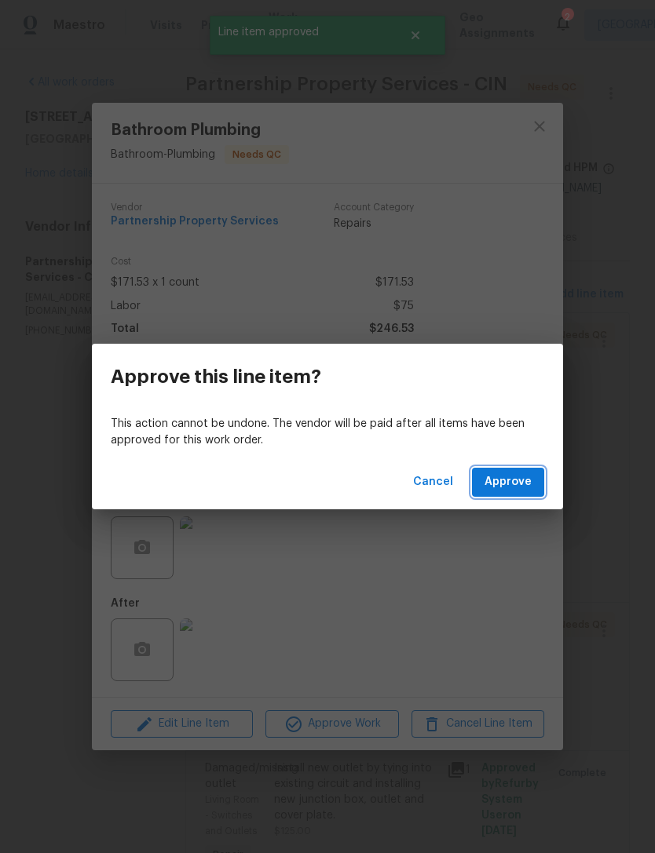
click at [509, 484] on span "Approve" at bounding box center [507, 483] width 47 height 20
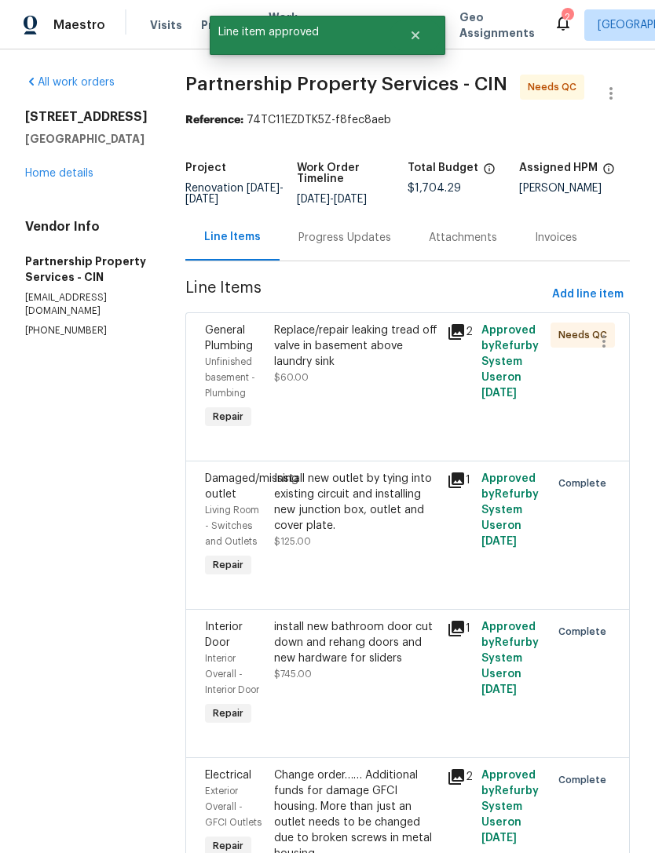
click at [442, 425] on div "Replace/repair leaking tread off valve in basement above laundry sink $60.00" at bounding box center [355, 377] width 173 height 119
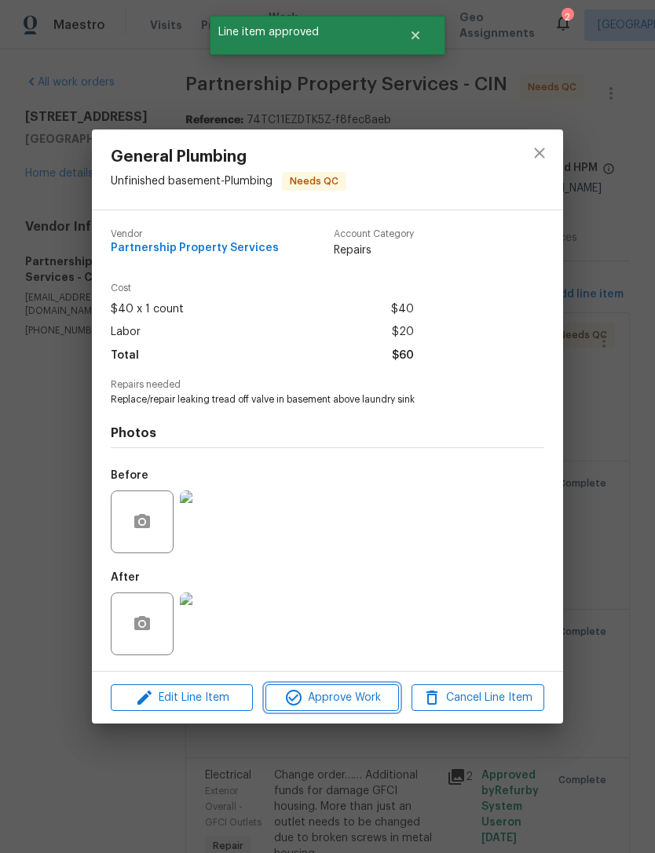
click at [370, 688] on button "Approve Work" at bounding box center [331, 697] width 133 height 27
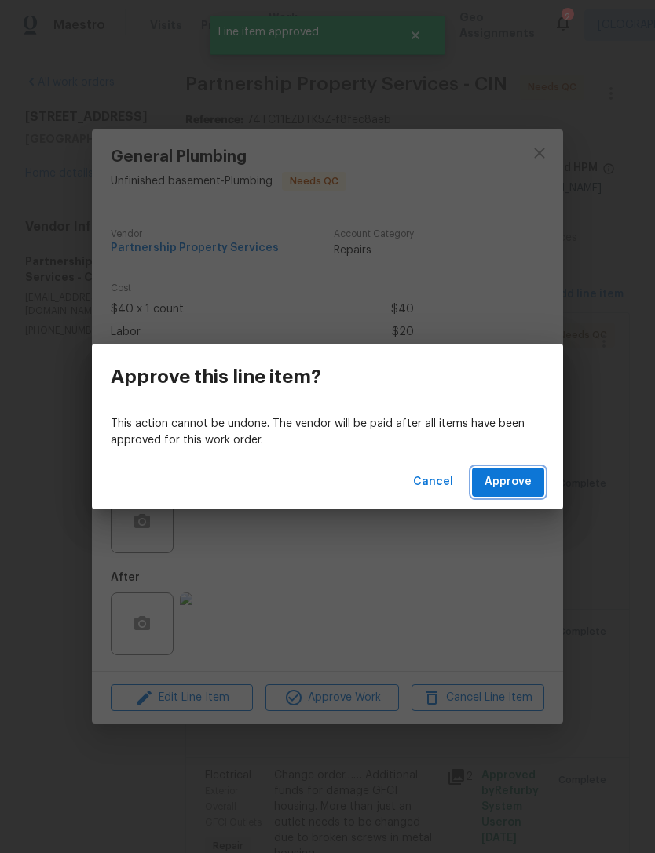
click at [520, 474] on span "Approve" at bounding box center [507, 483] width 47 height 20
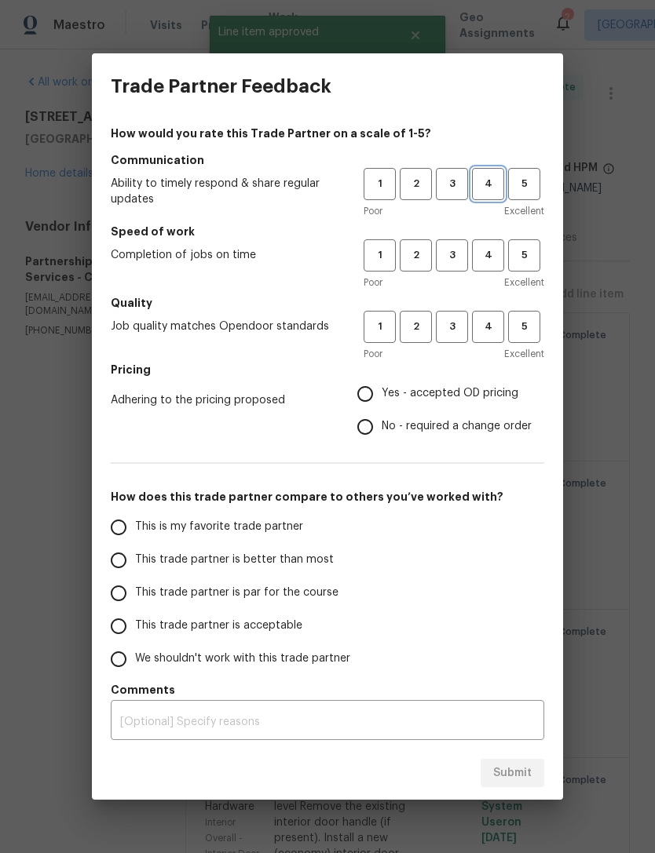
click at [482, 195] on button "4" at bounding box center [488, 184] width 32 height 32
click at [494, 271] on button "4" at bounding box center [488, 255] width 32 height 32
click at [484, 341] on button "4" at bounding box center [488, 327] width 32 height 32
click at [377, 422] on input "No - required a change order" at bounding box center [365, 427] width 33 height 33
radio input "true"
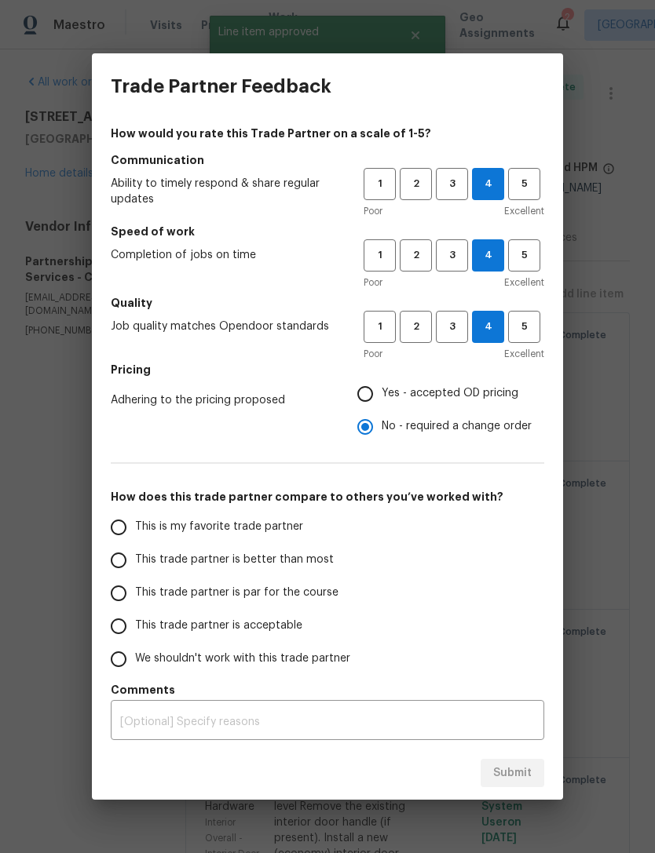
click at [194, 527] on span "This is my favorite trade partner" at bounding box center [219, 527] width 168 height 16
click at [135, 527] on input "This is my favorite trade partner" at bounding box center [118, 527] width 33 height 33
click at [487, 751] on div "Submit" at bounding box center [327, 773] width 471 height 54
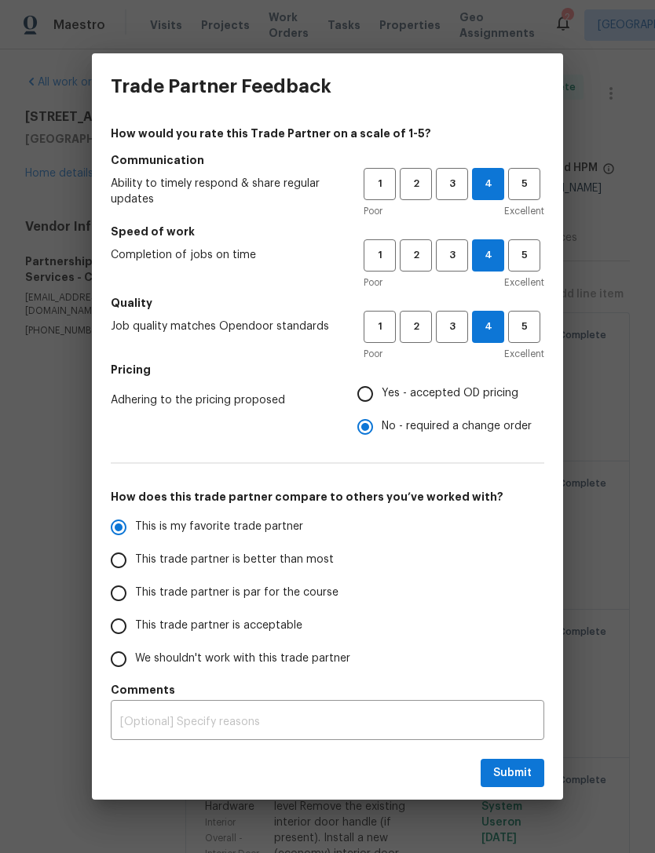
click at [487, 751] on div "Submit" at bounding box center [327, 773] width 471 height 54
click at [509, 775] on span "Submit" at bounding box center [512, 774] width 38 height 20
radio input "true"
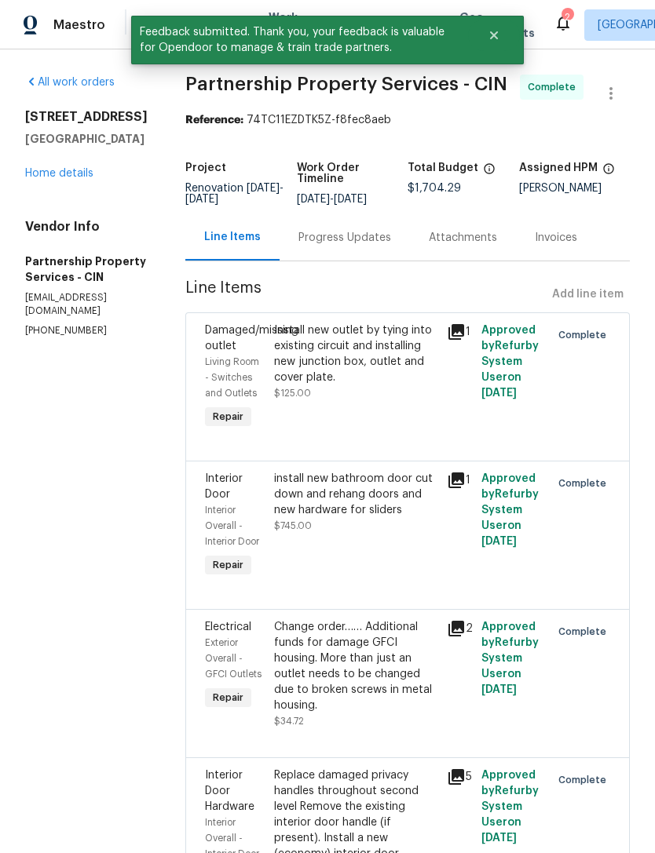
click at [88, 168] on link "Home details" at bounding box center [59, 173] width 68 height 11
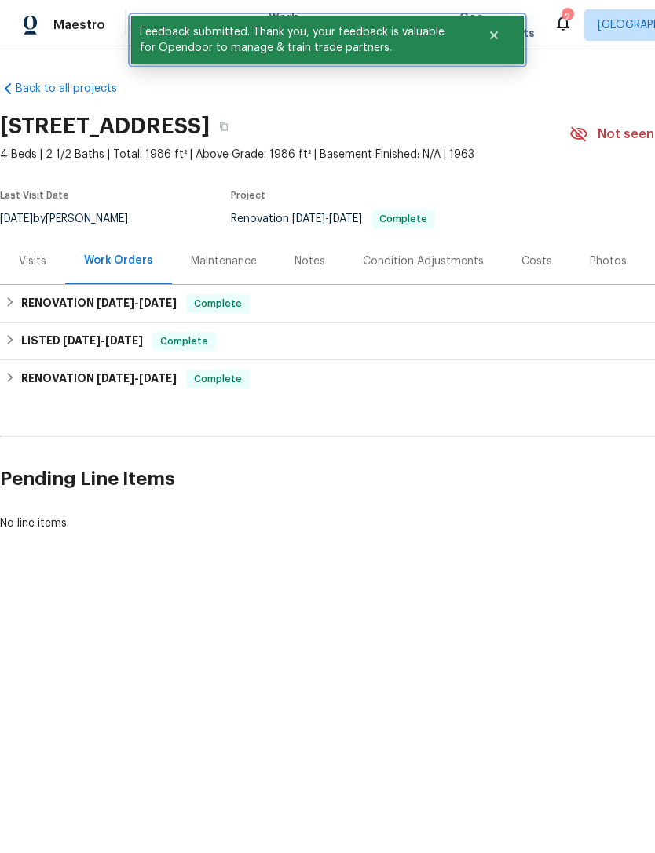
click at [498, 37] on icon "Close" at bounding box center [493, 35] width 13 height 13
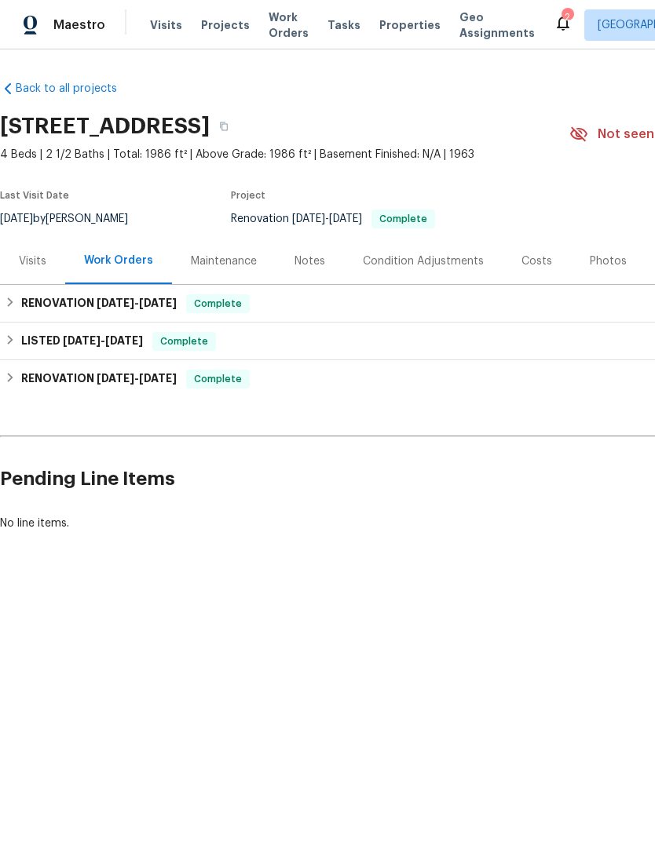
click at [229, 27] on span "Projects" at bounding box center [225, 25] width 49 height 16
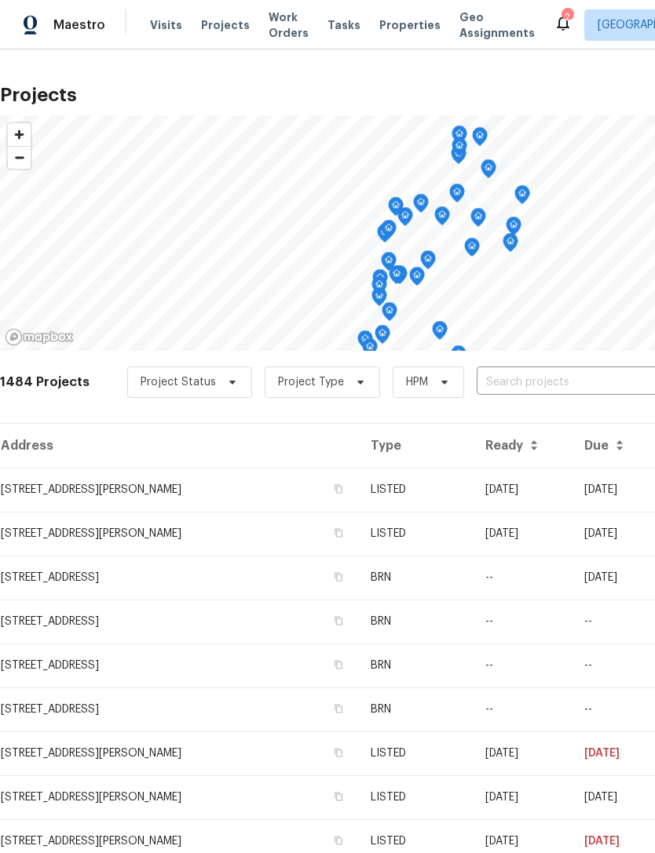
click at [229, 21] on span "Projects" at bounding box center [225, 25] width 49 height 16
